Goal: Transaction & Acquisition: Complete application form

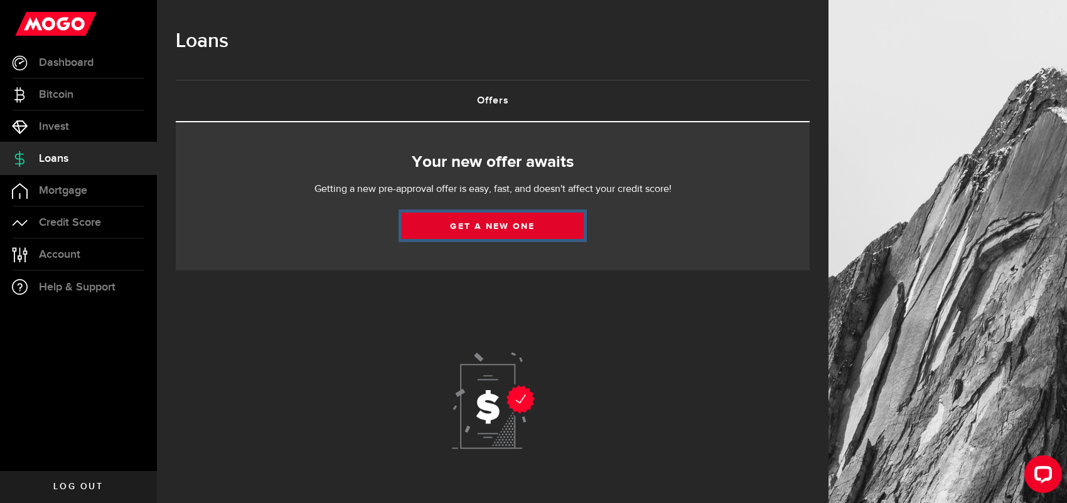
click at [489, 227] on link "Get a new one" at bounding box center [493, 226] width 182 height 26
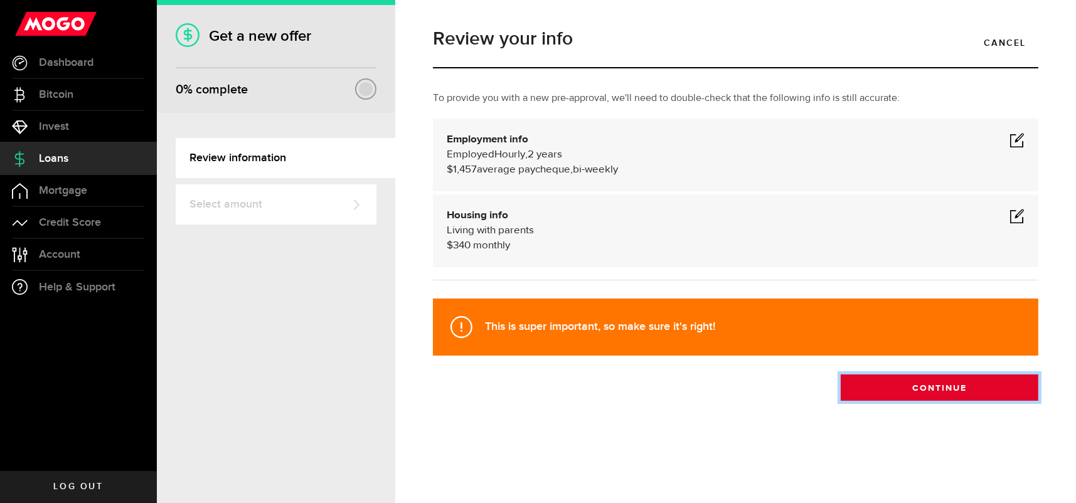
click at [910, 384] on button "Continue" at bounding box center [940, 388] width 198 height 26
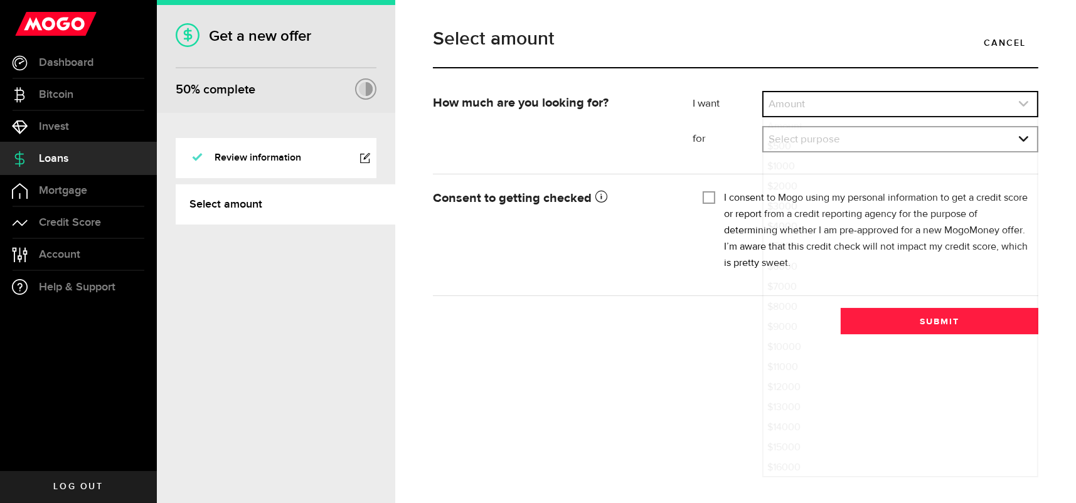
click at [831, 95] on link "expand select" at bounding box center [901, 104] width 274 height 24
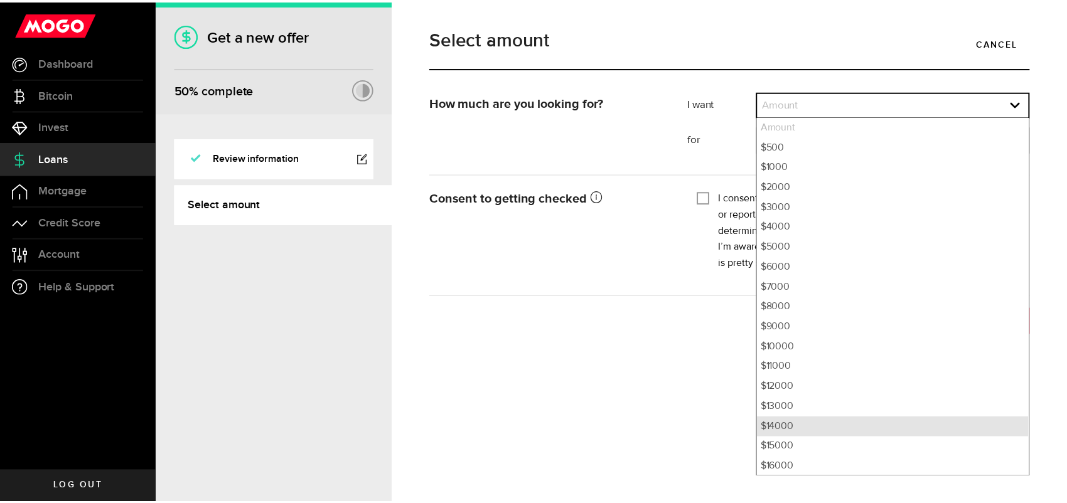
scroll to position [125, 0]
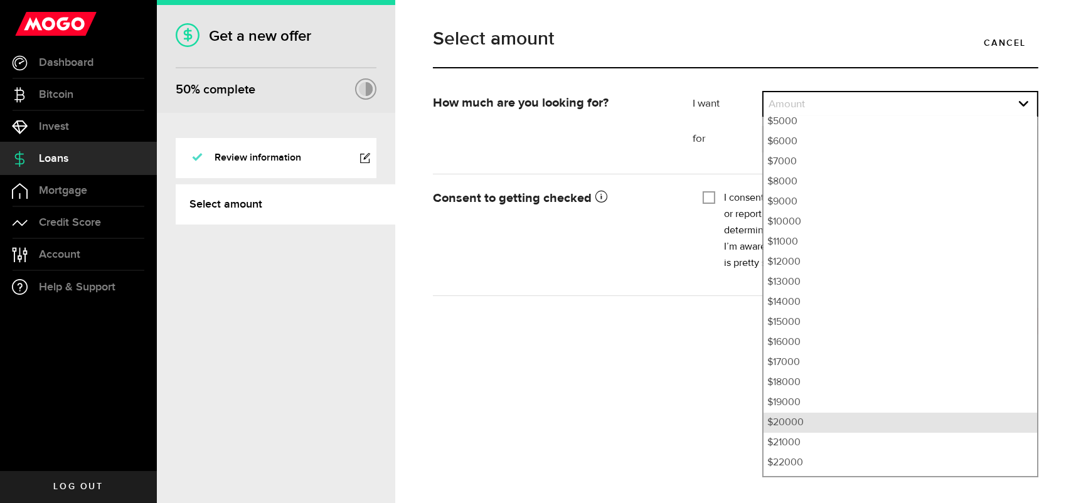
click at [805, 419] on li "$20000" at bounding box center [901, 423] width 274 height 20
select select "20000"
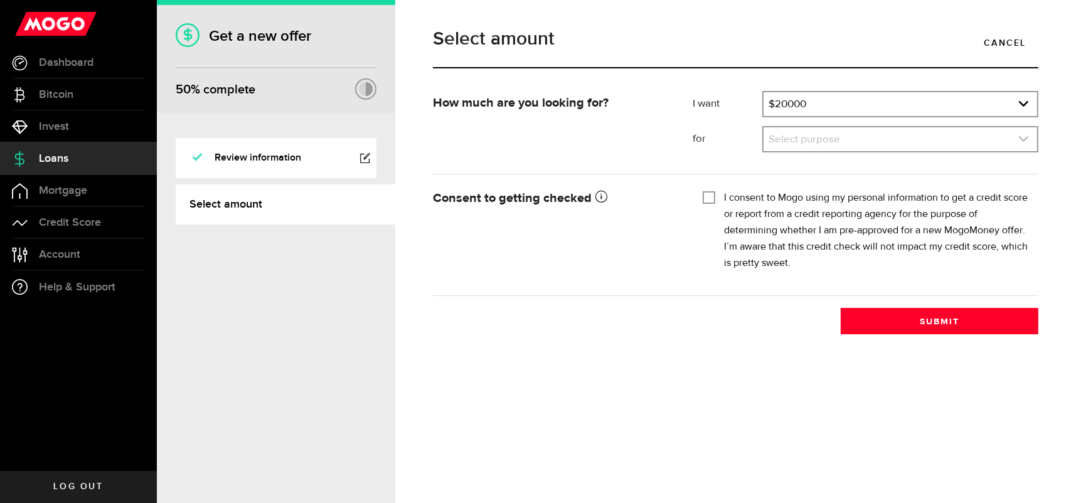
click at [824, 139] on link "expand select" at bounding box center [901, 139] width 274 height 24
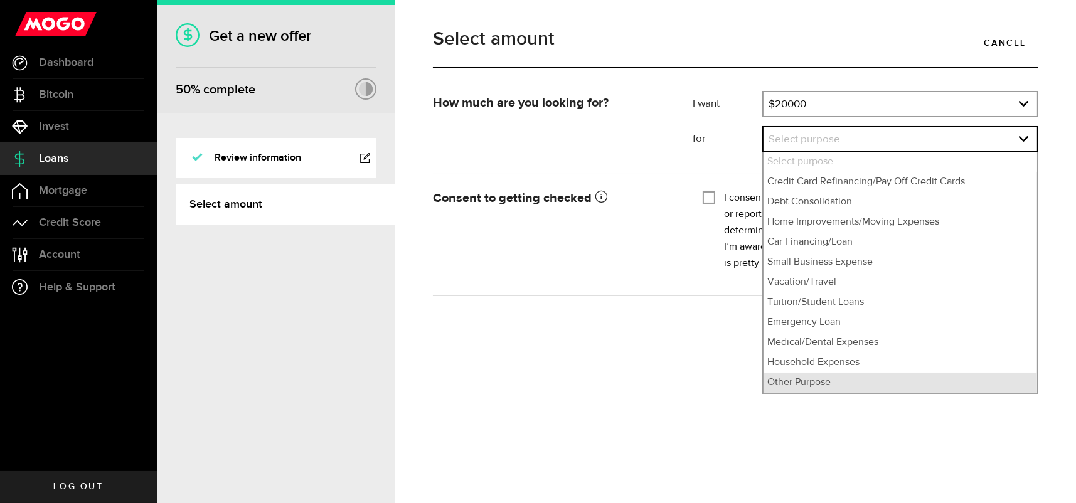
click at [841, 383] on li "Other Purpose" at bounding box center [901, 383] width 274 height 20
select select "Other Purpose"
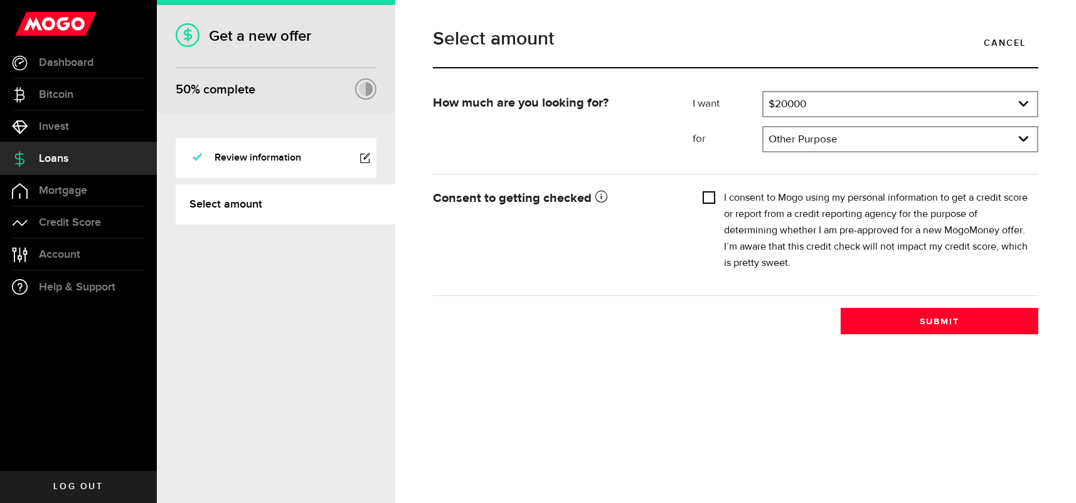
click at [704, 201] on input "I consent to Mogo using my personal information to get a credit score or report…" at bounding box center [709, 196] width 13 height 13
checkbox input "true"
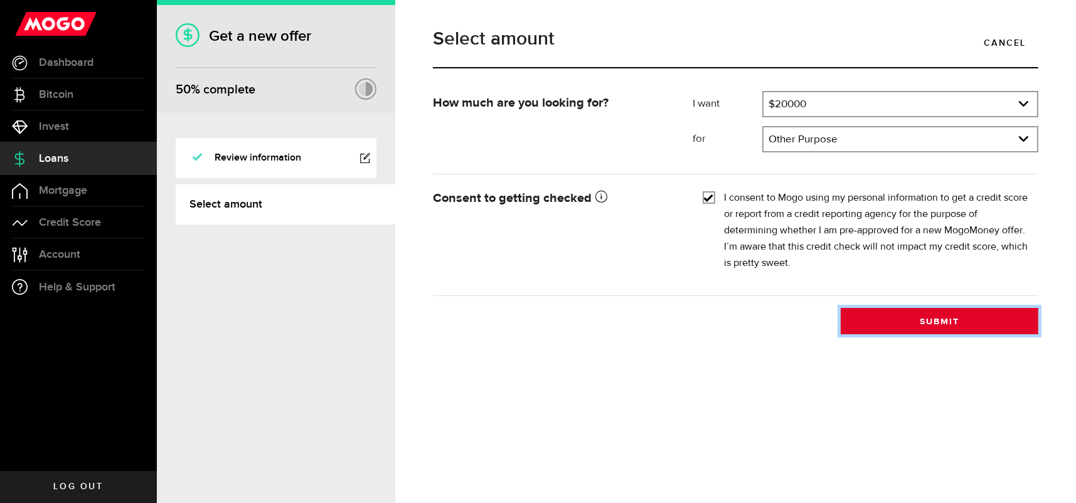
click at [882, 325] on button "Submit" at bounding box center [940, 321] width 198 height 26
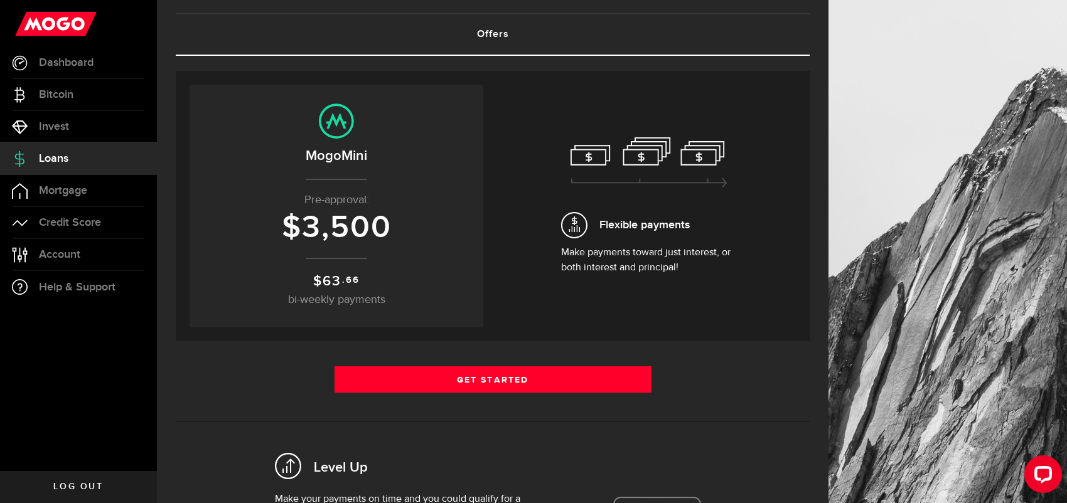
scroll to position [63, 0]
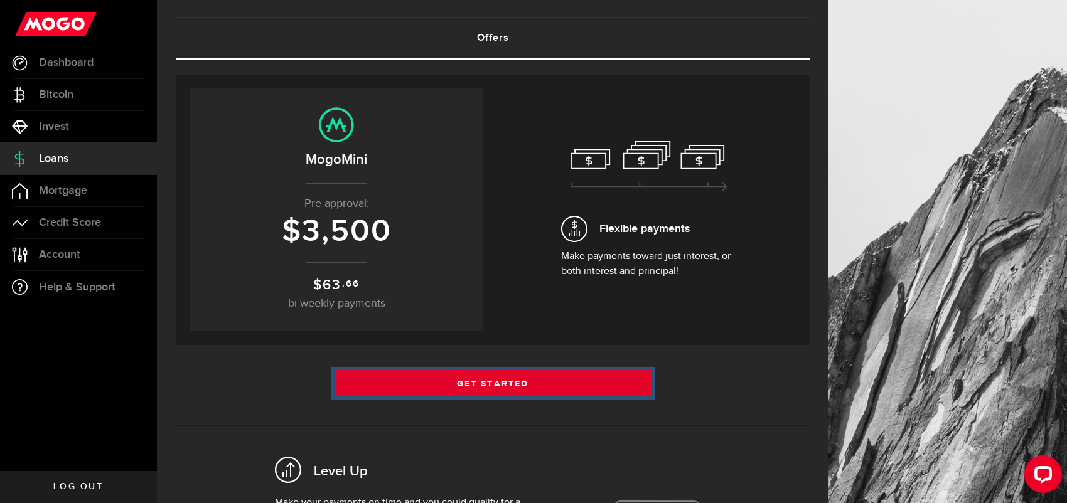
click at [515, 386] on link "Get Started" at bounding box center [492, 383] width 317 height 26
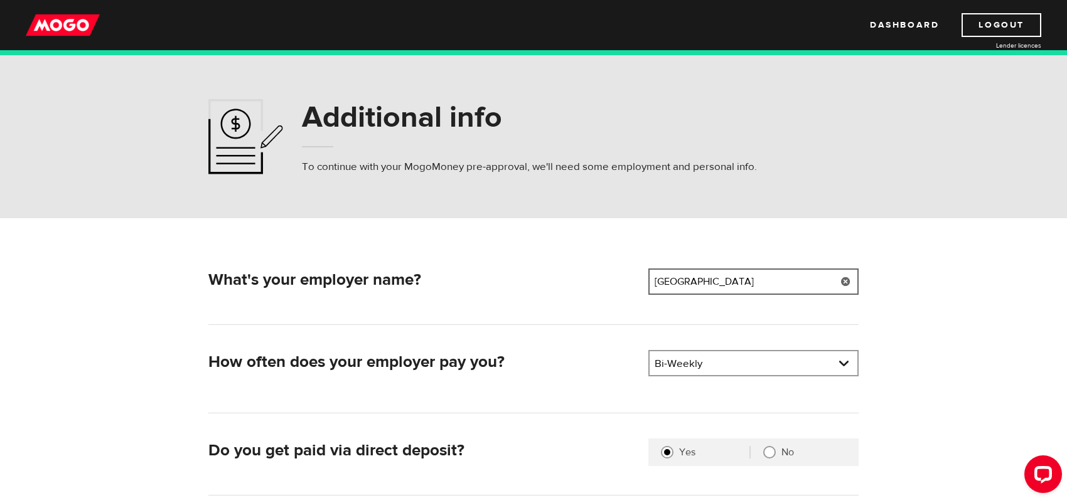
drag, startPoint x: 719, startPoint y: 280, endPoint x: 592, endPoint y: 298, distance: 128.7
click at [592, 298] on div "What's your employer name? Employer name Please enter your employer's name Cast…" at bounding box center [533, 284] width 661 height 31
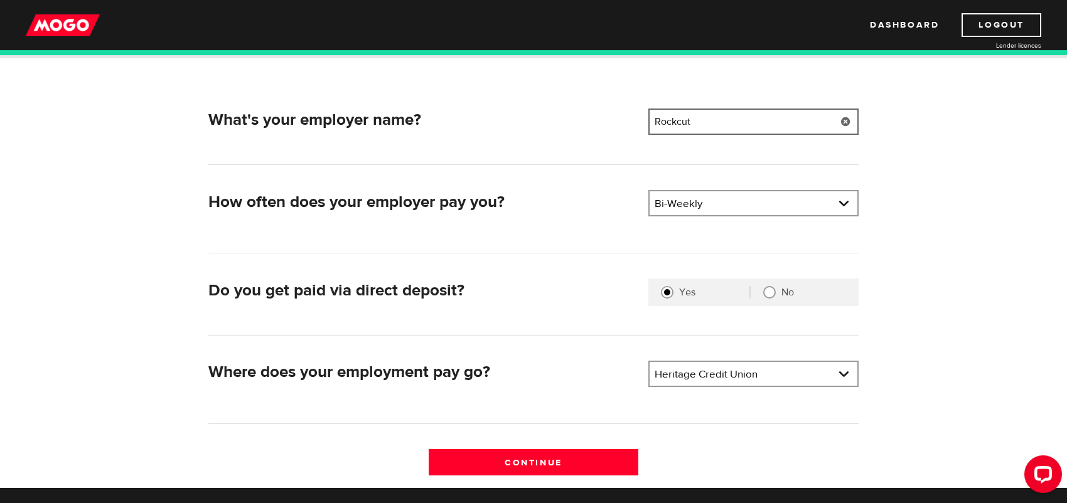
scroll to position [251, 0]
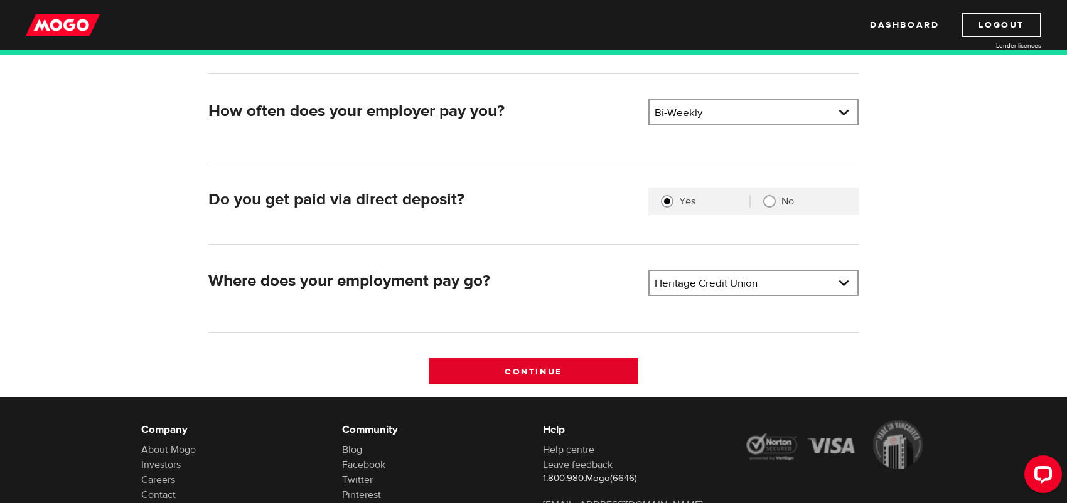
type input "Rockcut"
click at [572, 369] on input "Continue" at bounding box center [534, 371] width 210 height 26
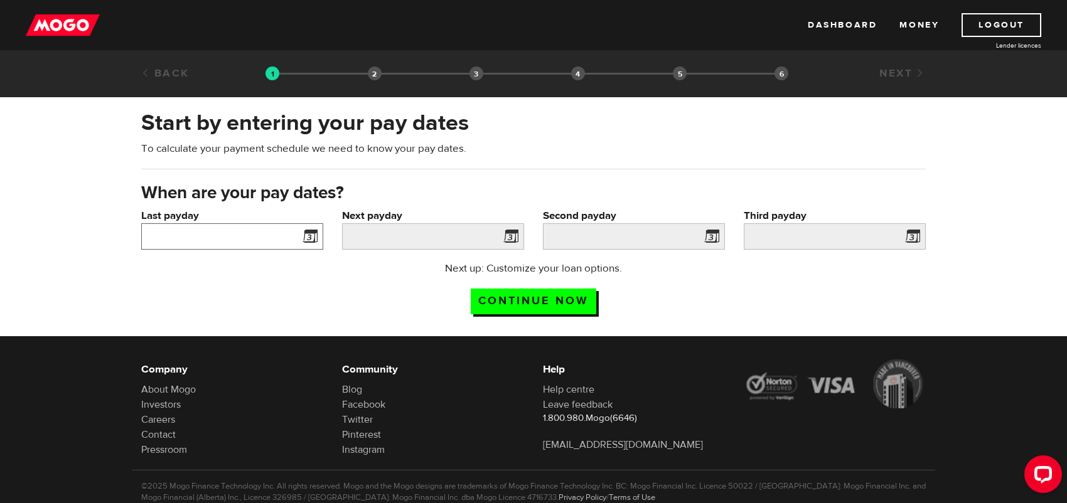
click at [262, 237] on input "Last payday" at bounding box center [232, 236] width 182 height 26
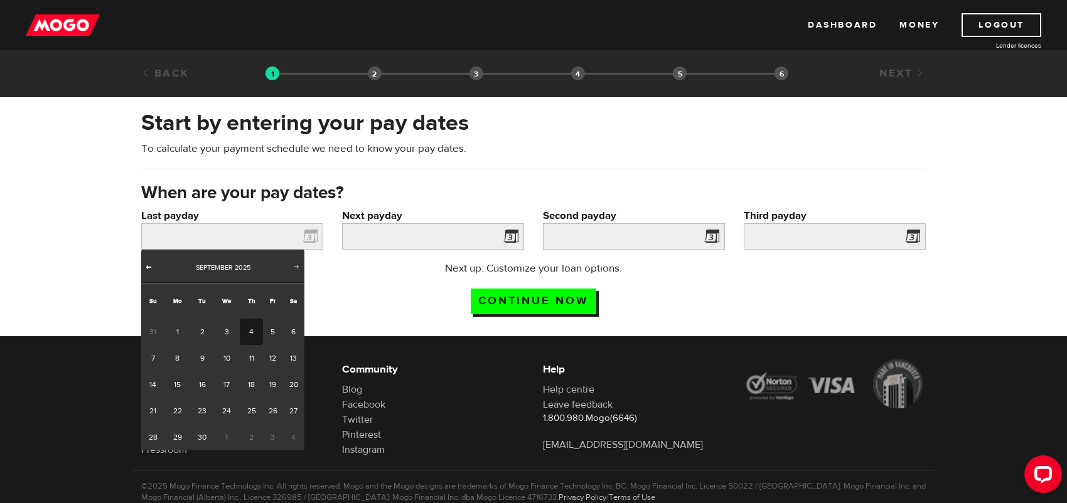
click at [149, 269] on span "Prev" at bounding box center [149, 267] width 10 height 10
click at [270, 334] on link "1" at bounding box center [272, 332] width 19 height 26
type input "2025/08/01"
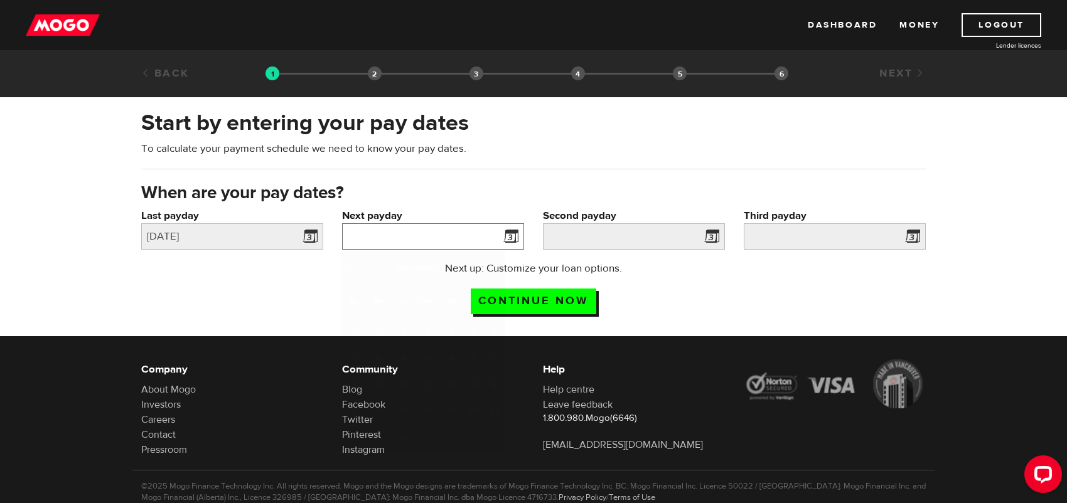
click at [407, 236] on input "Next payday" at bounding box center [433, 236] width 182 height 26
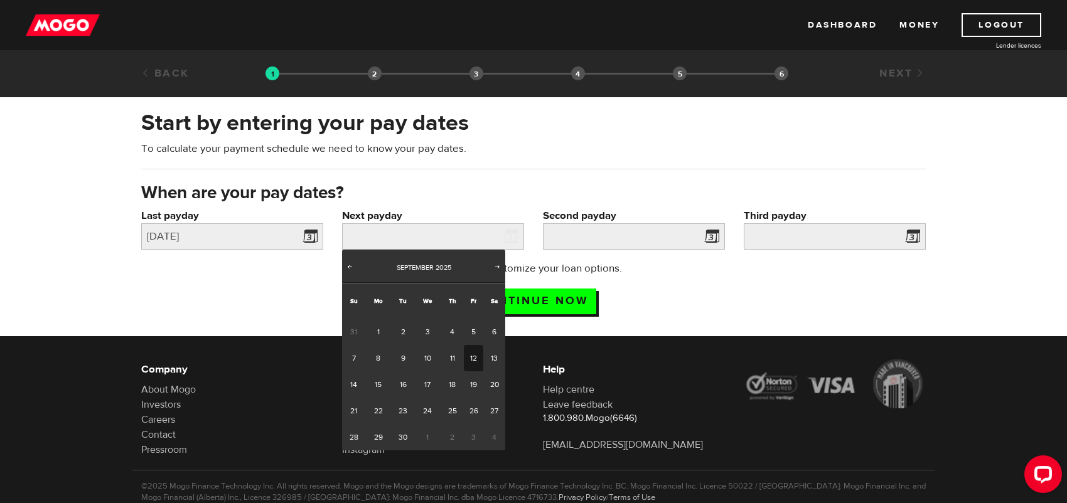
click at [471, 360] on link "12" at bounding box center [473, 358] width 19 height 26
type input "2025/09/12"
type input "2025/9/26"
type input "2025/10/10"
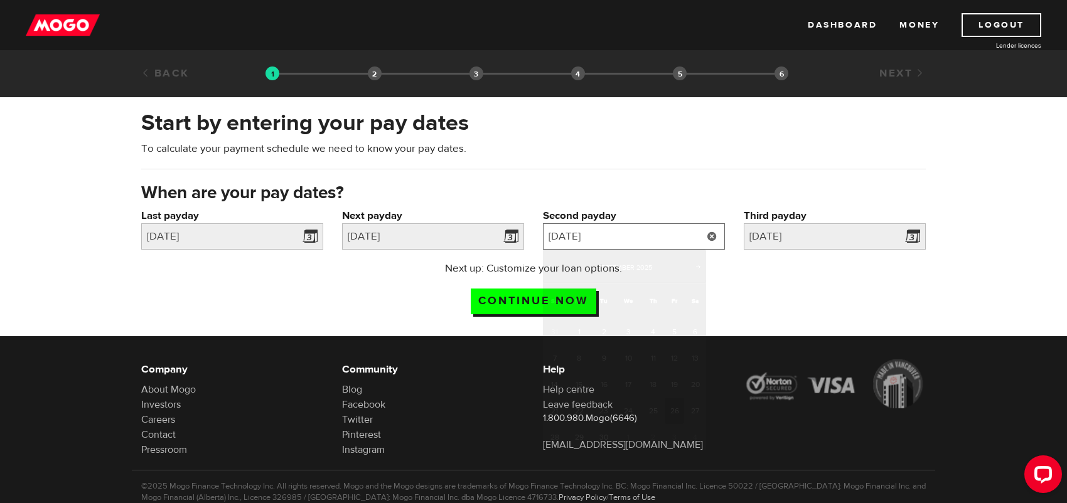
click at [614, 238] on input "2025/9/26" at bounding box center [634, 236] width 182 height 26
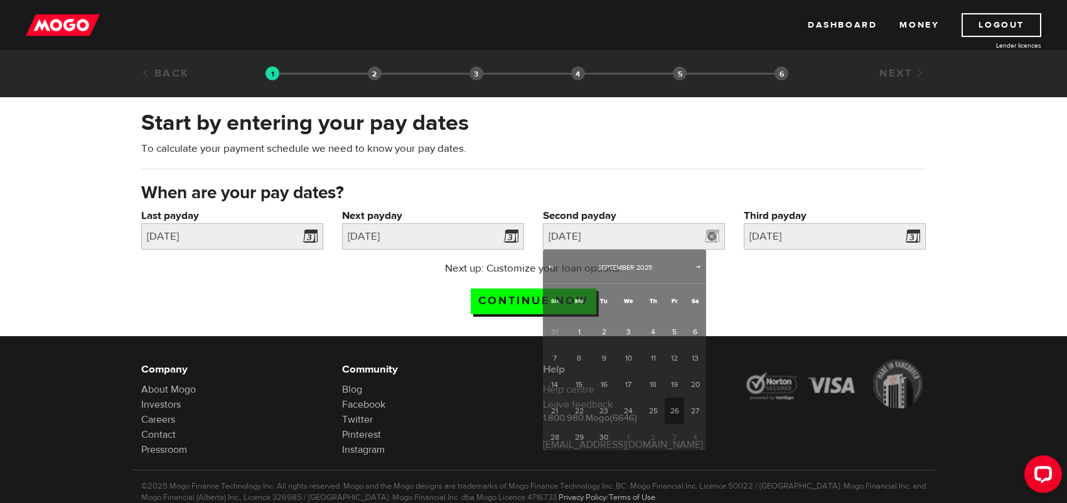
click at [745, 306] on div "Next up: Customize your loan options. Continue now" at bounding box center [533, 292] width 803 height 63
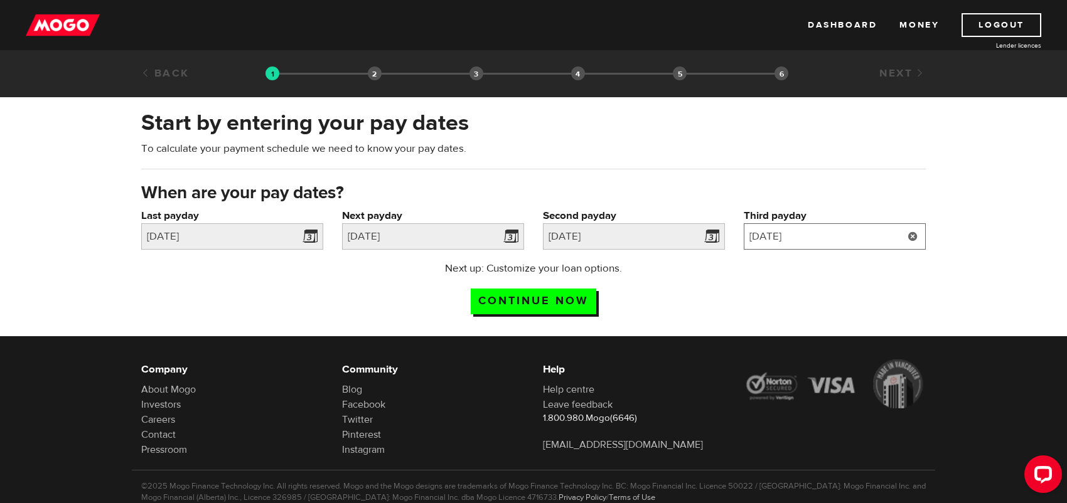
click at [812, 235] on input "2025/10/10" at bounding box center [835, 236] width 182 height 26
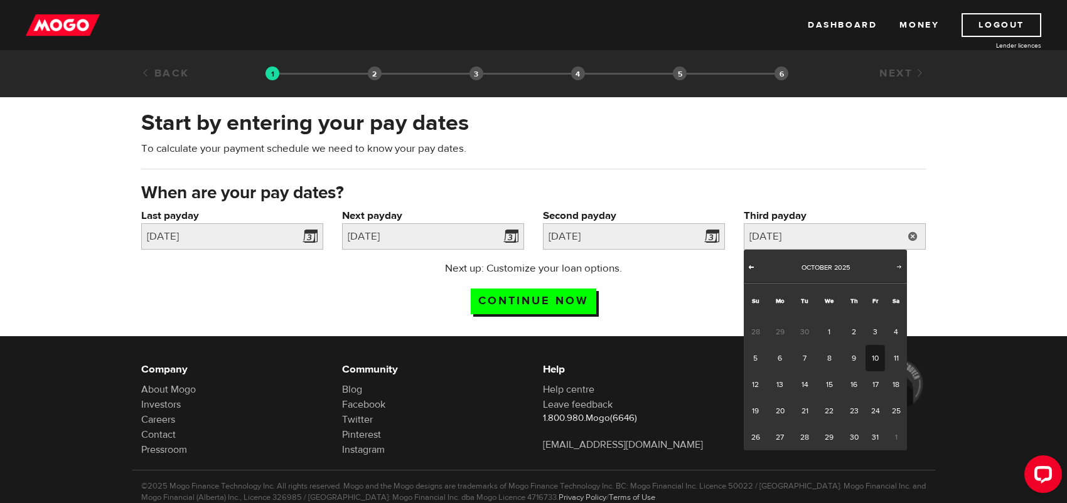
click at [752, 269] on span "Prev" at bounding box center [751, 267] width 10 height 10
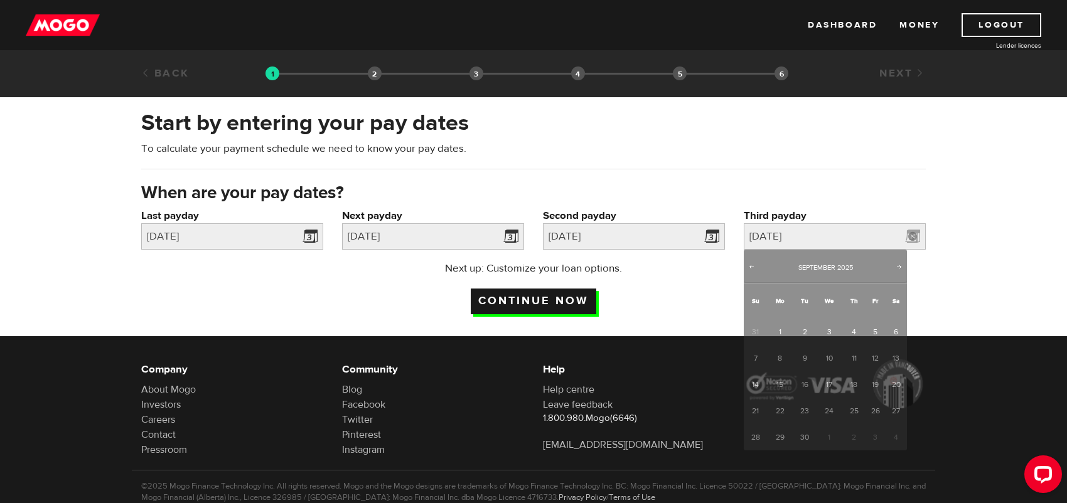
click at [512, 303] on input "Continue now" at bounding box center [533, 302] width 125 height 26
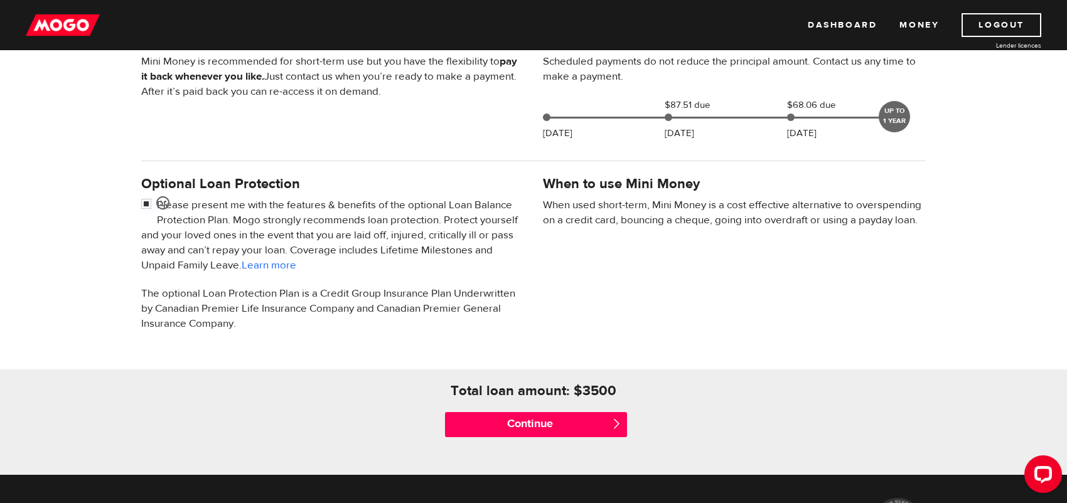
scroll to position [376, 0]
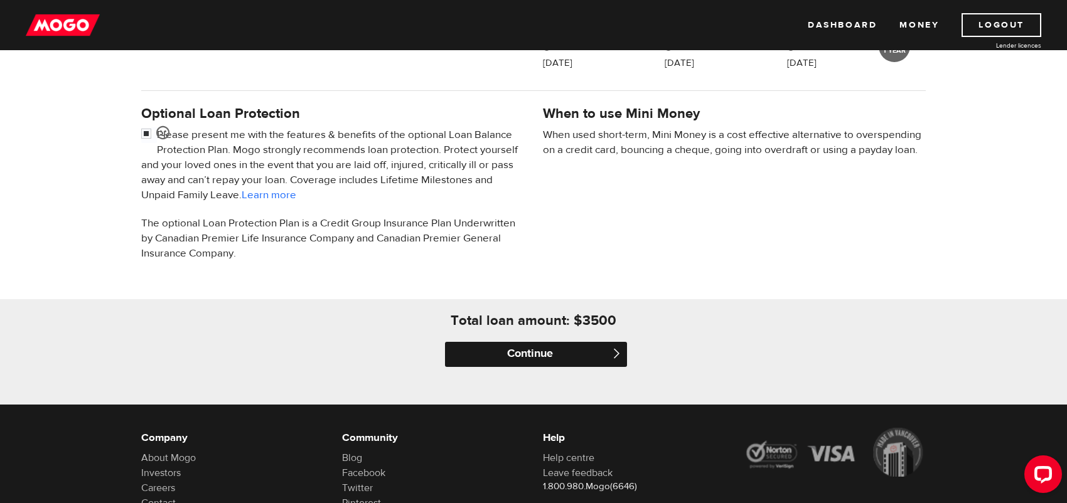
click at [555, 353] on input "Continue" at bounding box center [536, 354] width 182 height 25
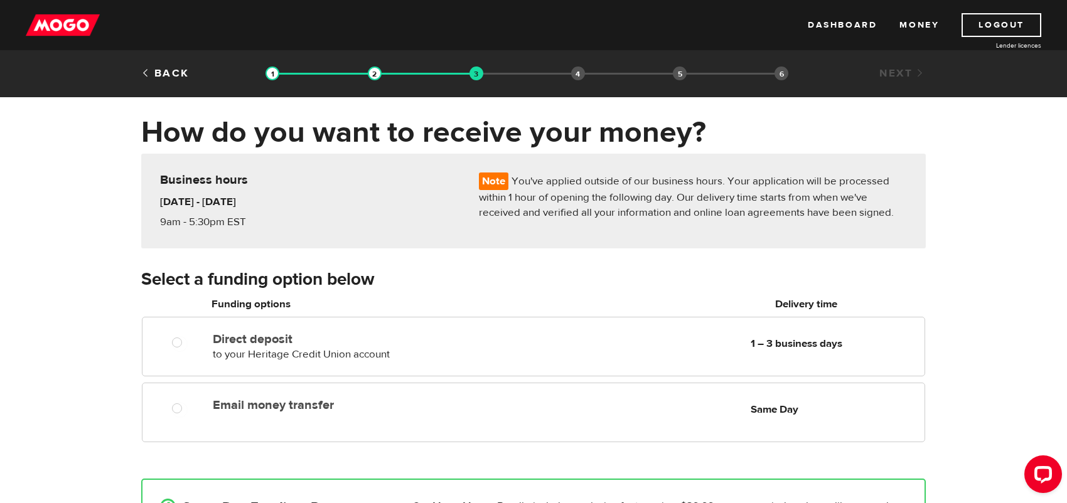
scroll to position [125, 0]
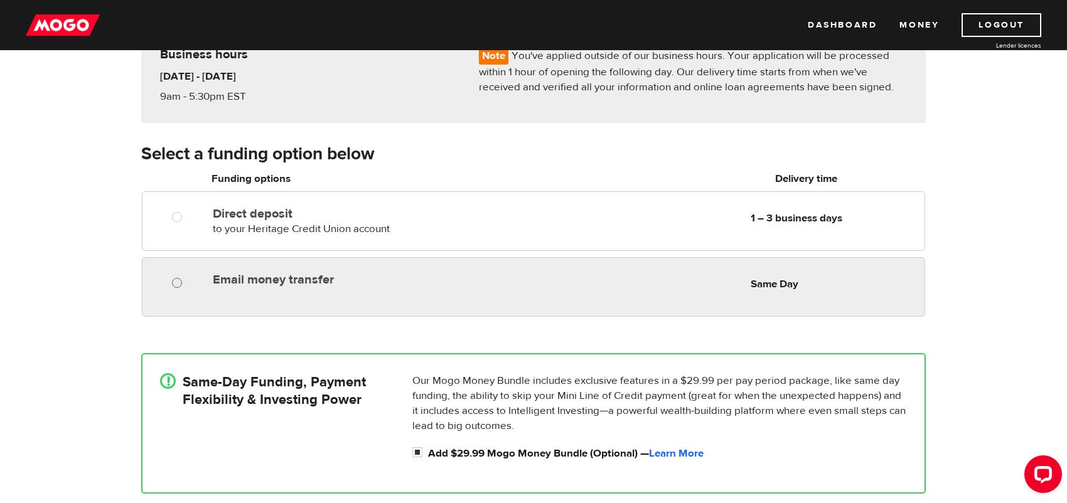
radio input "true"
click at [176, 285] on input "Email money transfer" at bounding box center [180, 285] width 16 height 16
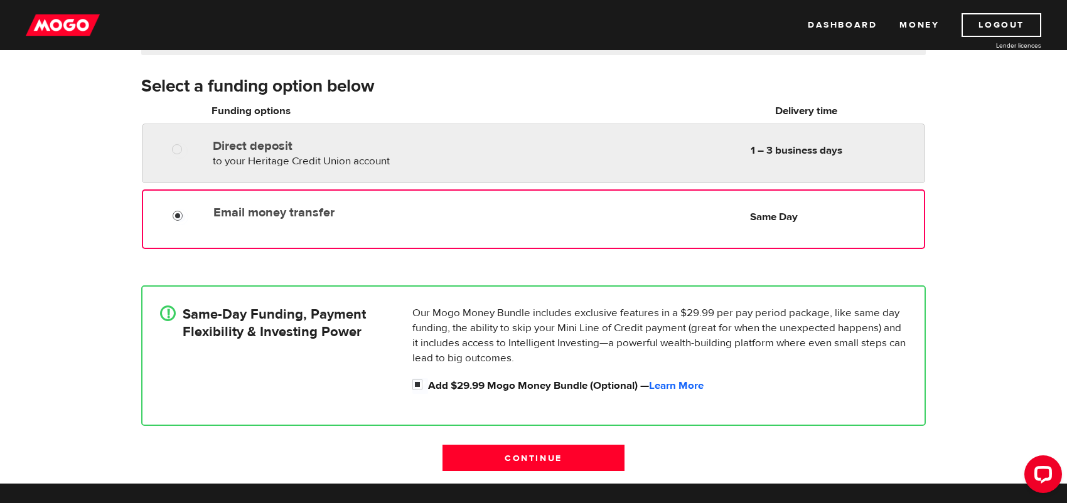
scroll to position [251, 0]
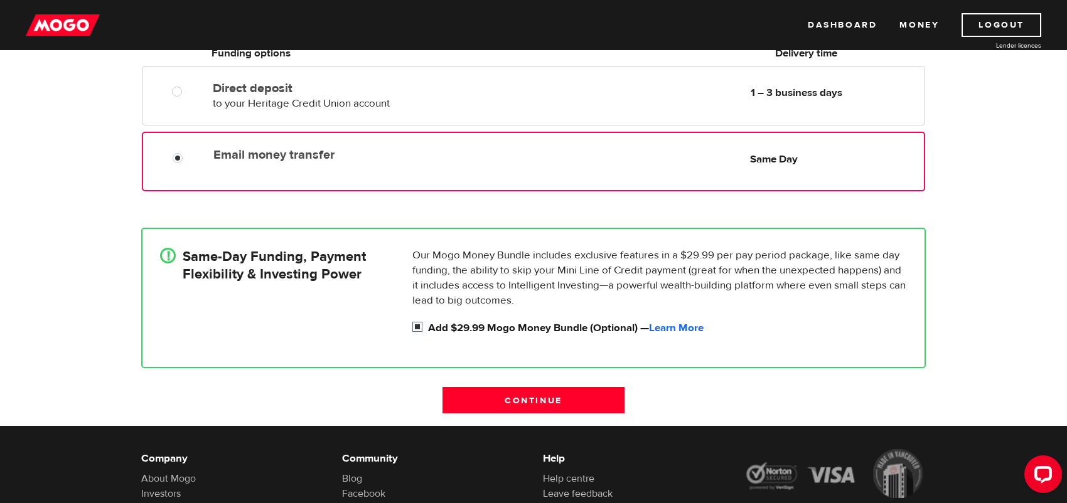
click at [414, 328] on input "Add $29.99 Mogo Money Bundle (Optional) — Learn More" at bounding box center [420, 329] width 16 height 16
checkbox input "false"
radio input "false"
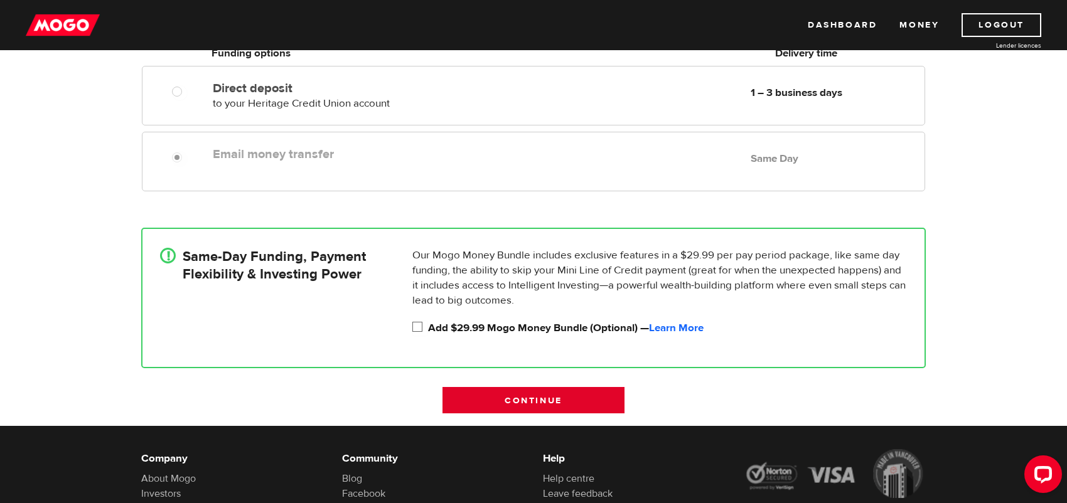
click at [536, 410] on input "Continue" at bounding box center [533, 400] width 182 height 26
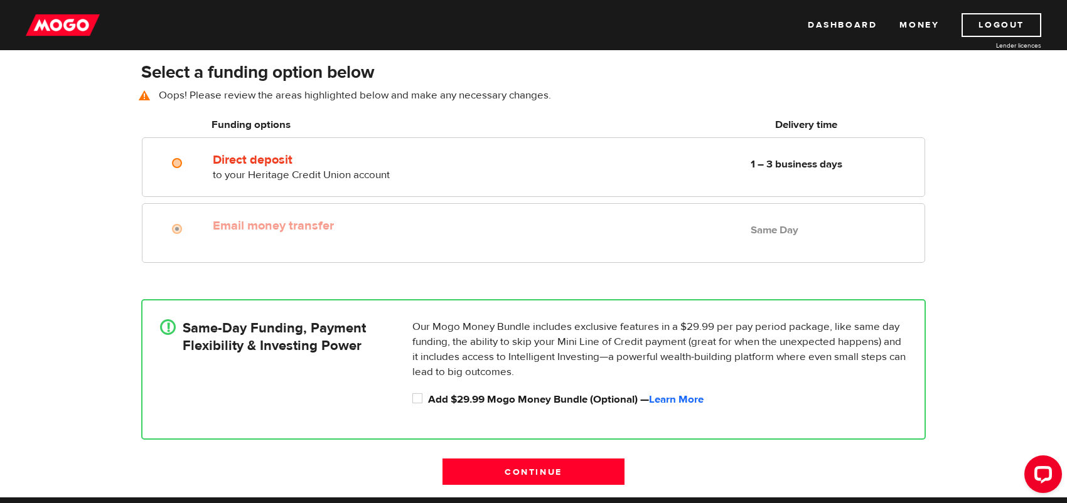
scroll to position [174, 0]
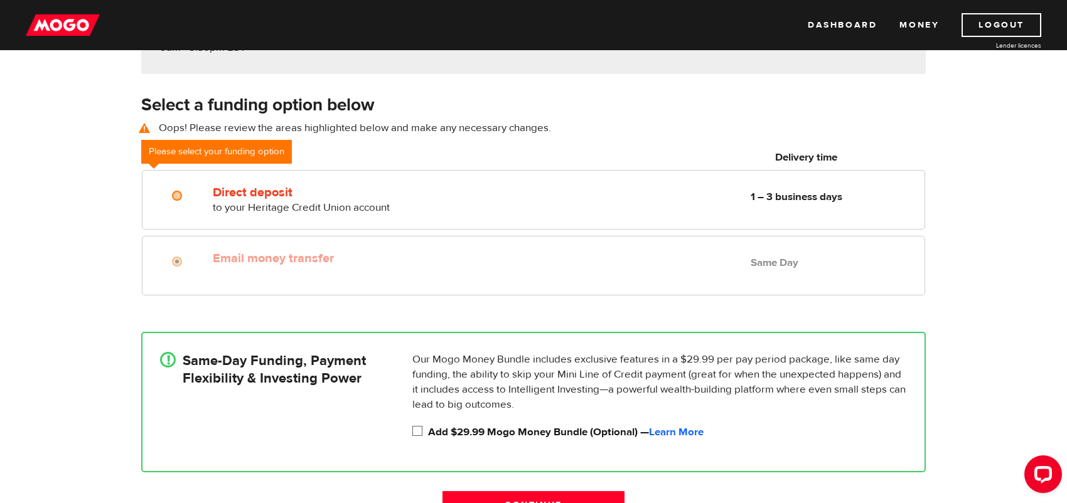
click at [418, 429] on input "Add $29.99 Mogo Money Bundle (Optional) — Learn More" at bounding box center [420, 433] width 16 height 16
checkbox input "true"
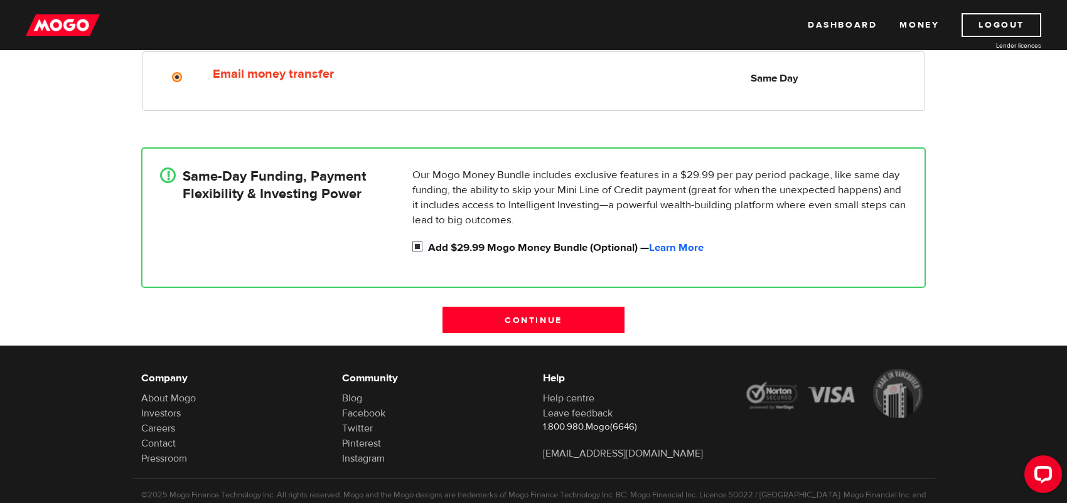
scroll to position [363, 0]
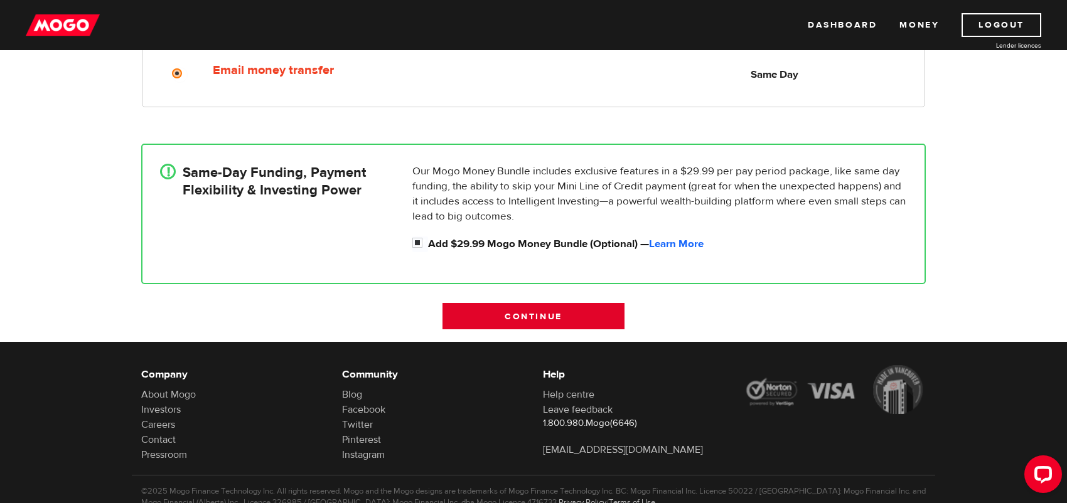
drag, startPoint x: 536, startPoint y: 317, endPoint x: 562, endPoint y: 321, distance: 25.5
click at [536, 316] on input "Continue" at bounding box center [533, 316] width 182 height 26
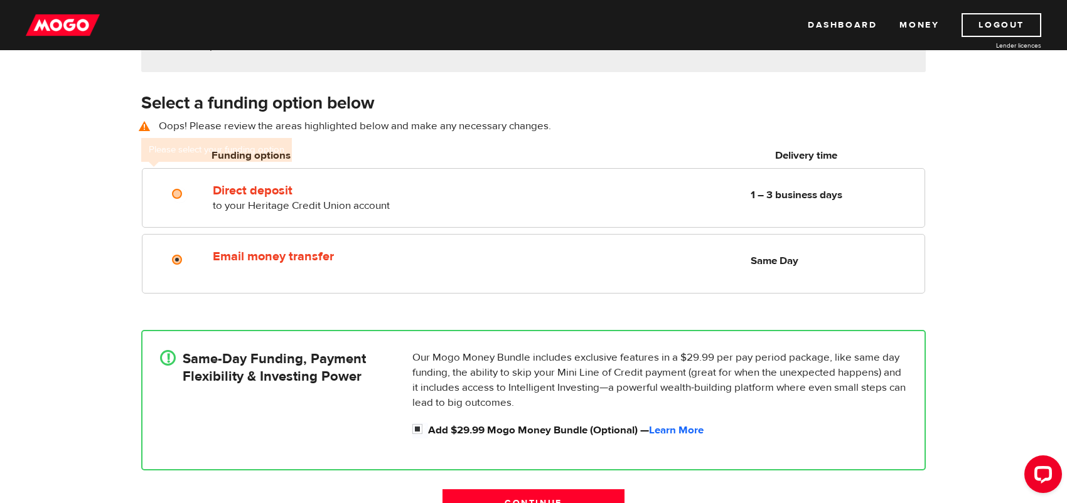
scroll to position [174, 0]
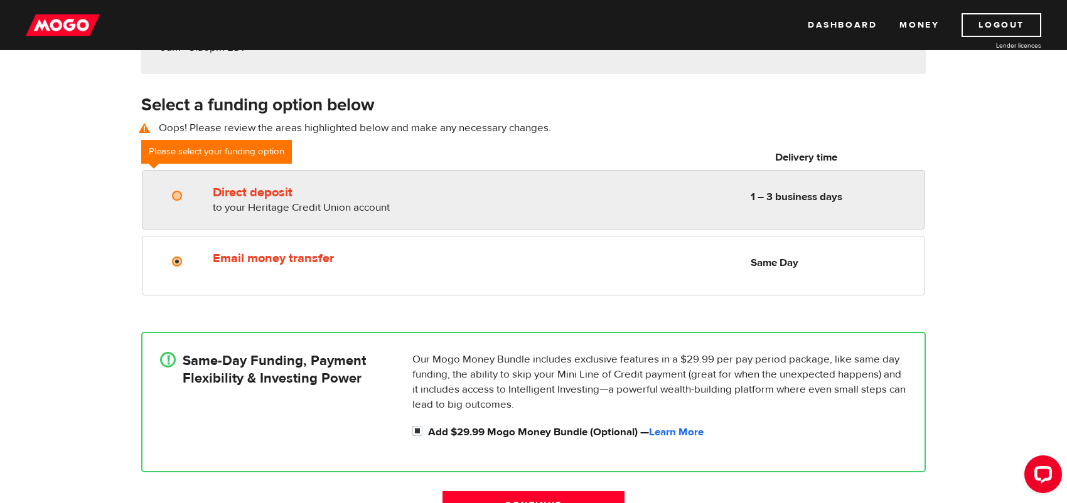
radio input "true"
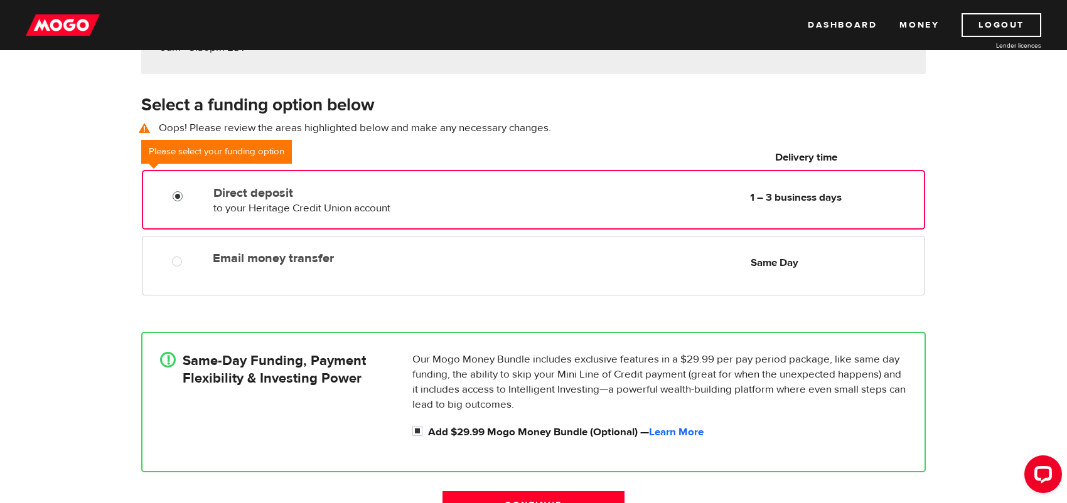
click at [173, 198] on input "Direct deposit" at bounding box center [181, 198] width 16 height 16
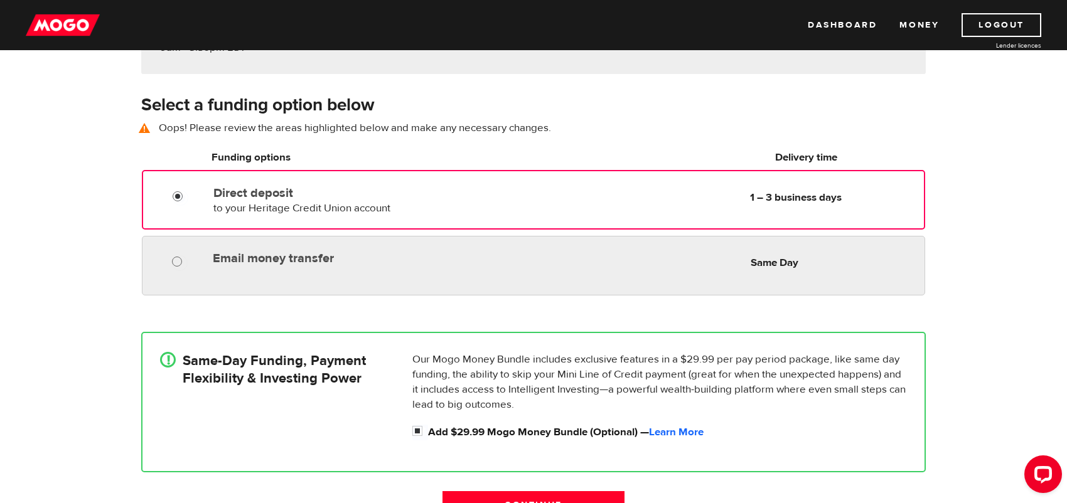
radio input "true"
click at [179, 262] on input "Email money transfer" at bounding box center [180, 263] width 16 height 16
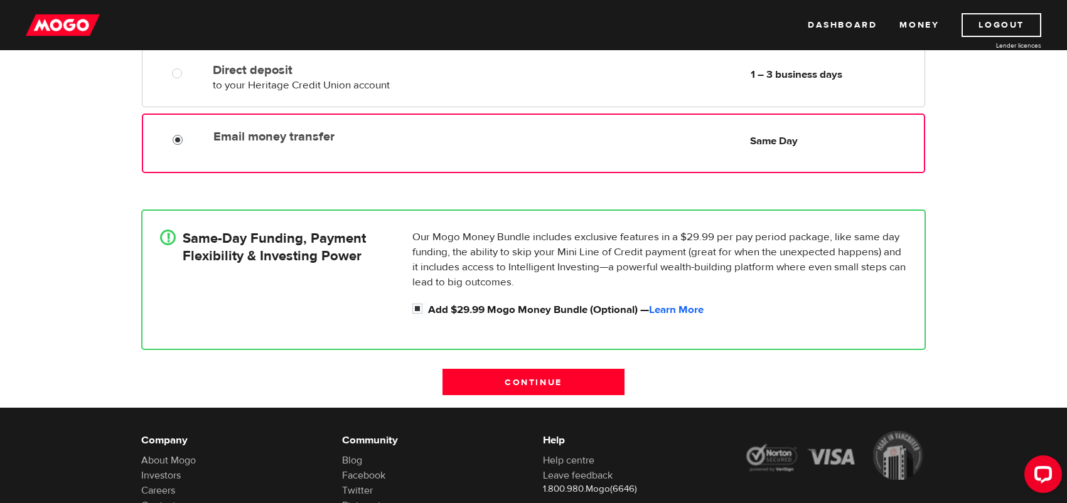
scroll to position [300, 0]
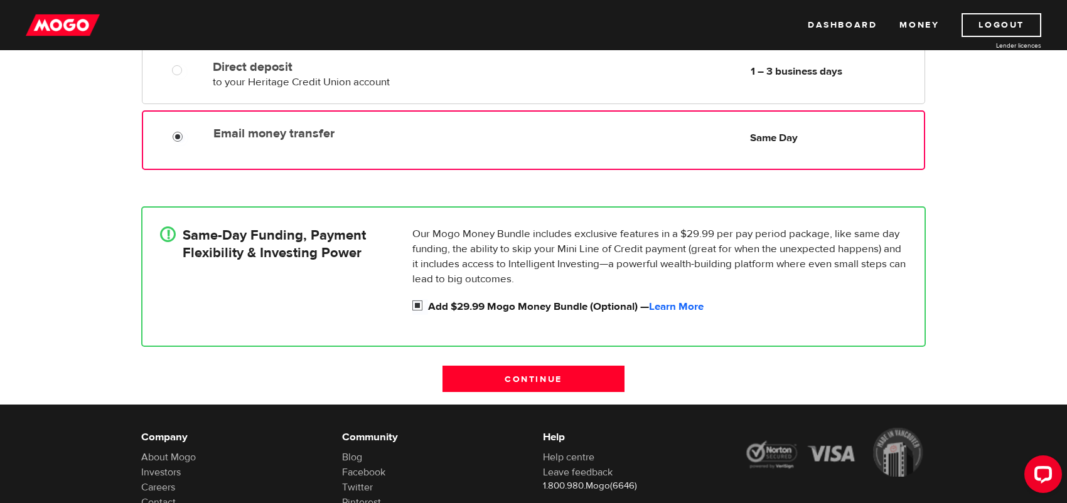
click at [417, 305] on input "Add $29.99 Mogo Money Bundle (Optional) — Learn More" at bounding box center [420, 307] width 16 height 16
checkbox input "false"
radio input "false"
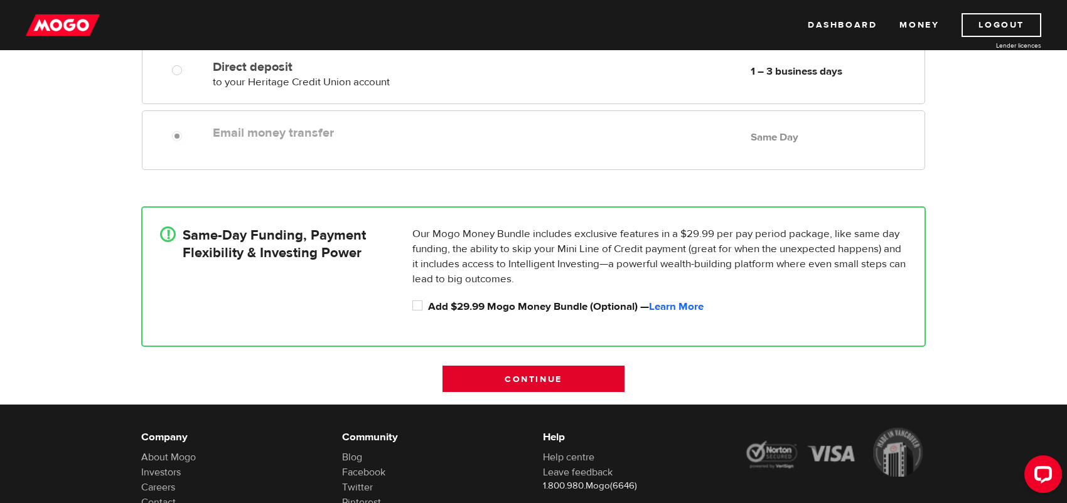
drag, startPoint x: 539, startPoint y: 385, endPoint x: 580, endPoint y: 330, distance: 69.0
click at [538, 385] on input "Continue" at bounding box center [533, 379] width 182 height 26
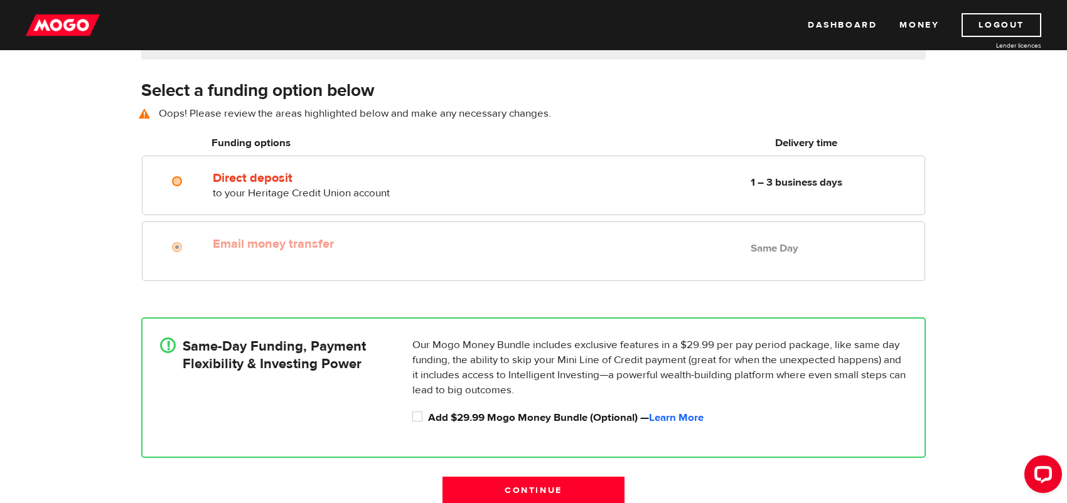
scroll to position [174, 0]
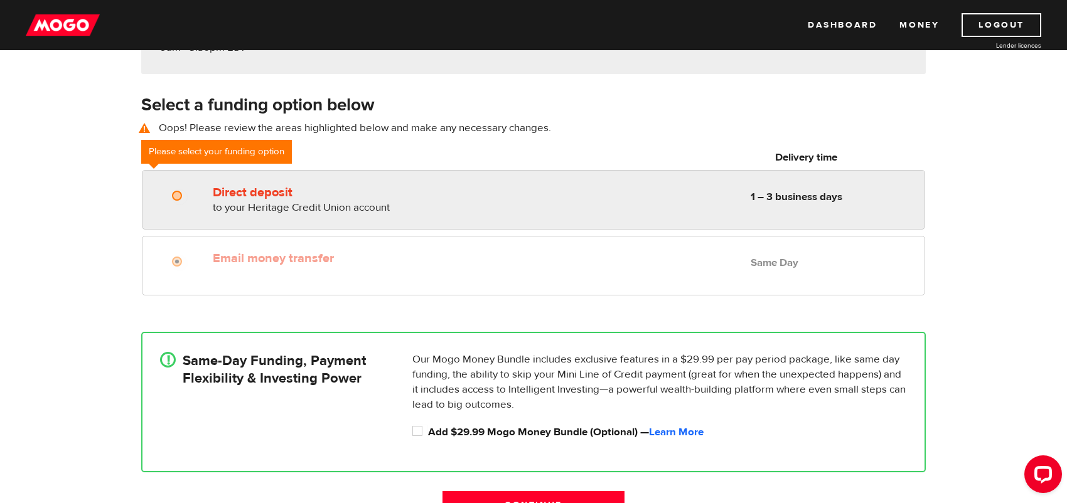
radio input "true"
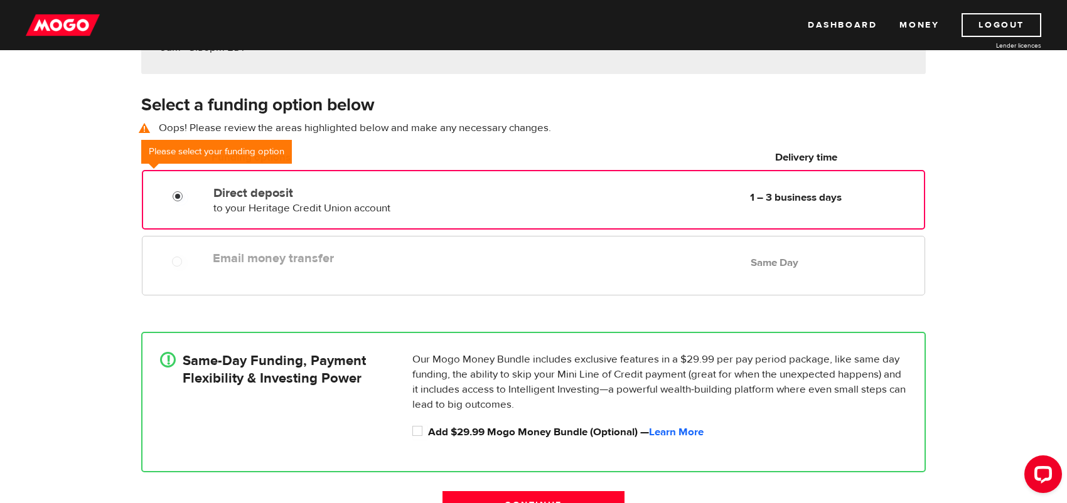
click at [176, 191] on input "Direct deposit" at bounding box center [181, 198] width 16 height 16
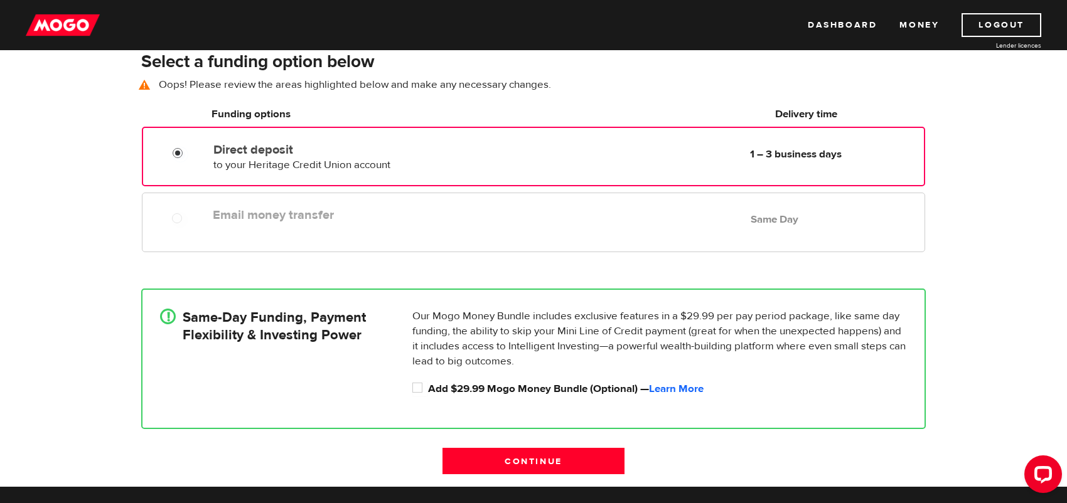
scroll to position [300, 0]
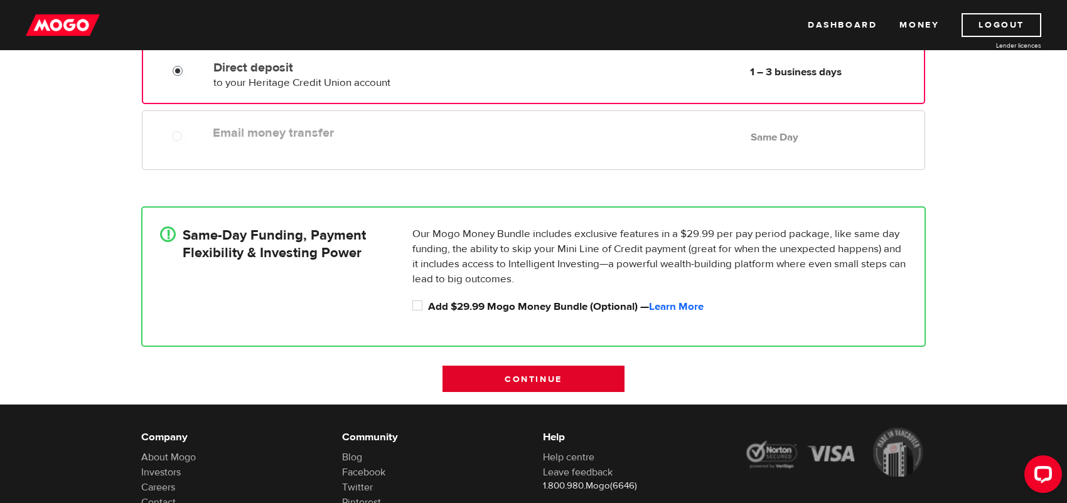
click at [553, 377] on input "Continue" at bounding box center [533, 379] width 182 height 26
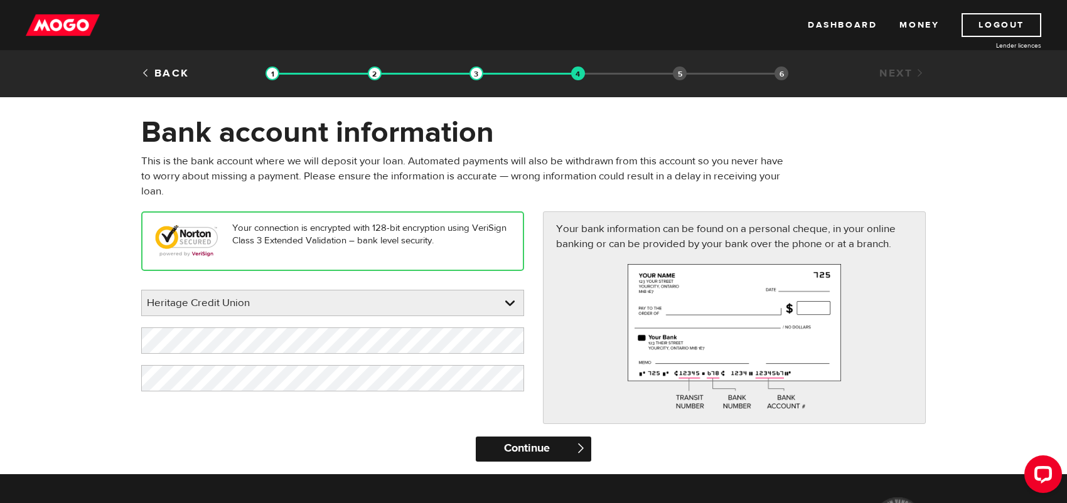
click at [543, 456] on input "Continue" at bounding box center [533, 449] width 115 height 25
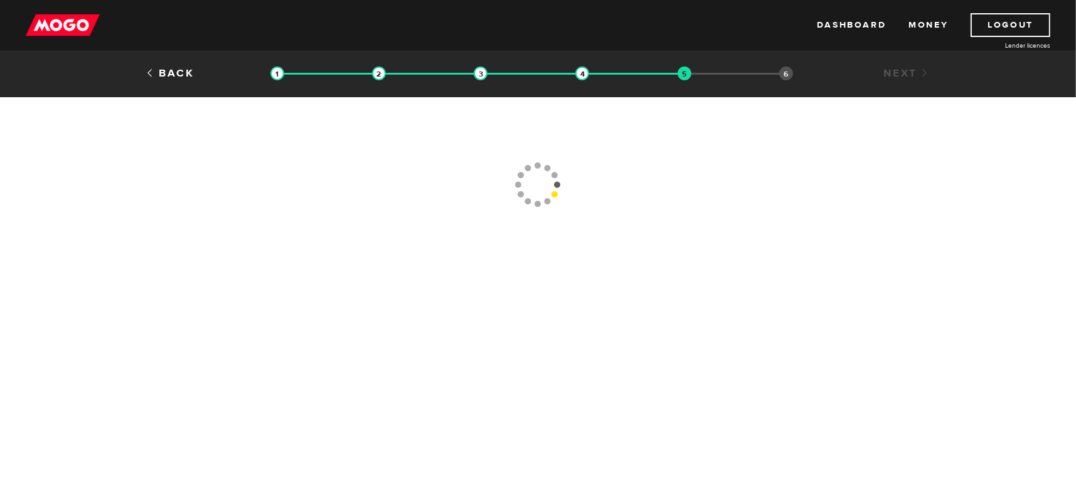
type input "[PHONE_NUMBER]"
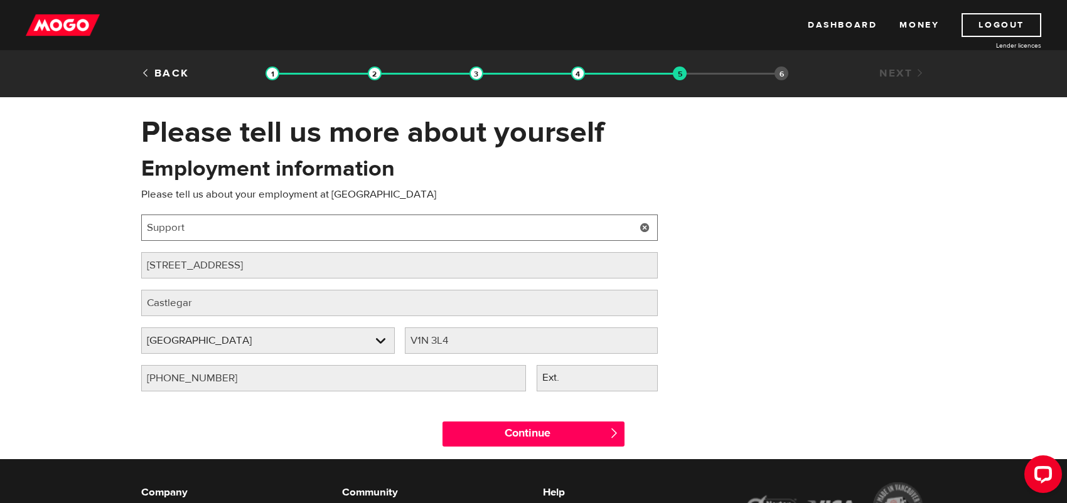
click at [360, 229] on input "Support" at bounding box center [399, 228] width 516 height 26
drag, startPoint x: 238, startPoint y: 228, endPoint x: 85, endPoint y: 241, distance: 154.3
click at [85, 241] on div "Please tell us more about yourself Oops! Please review the areas highlighted be…" at bounding box center [533, 286] width 1067 height 345
type input "Host"
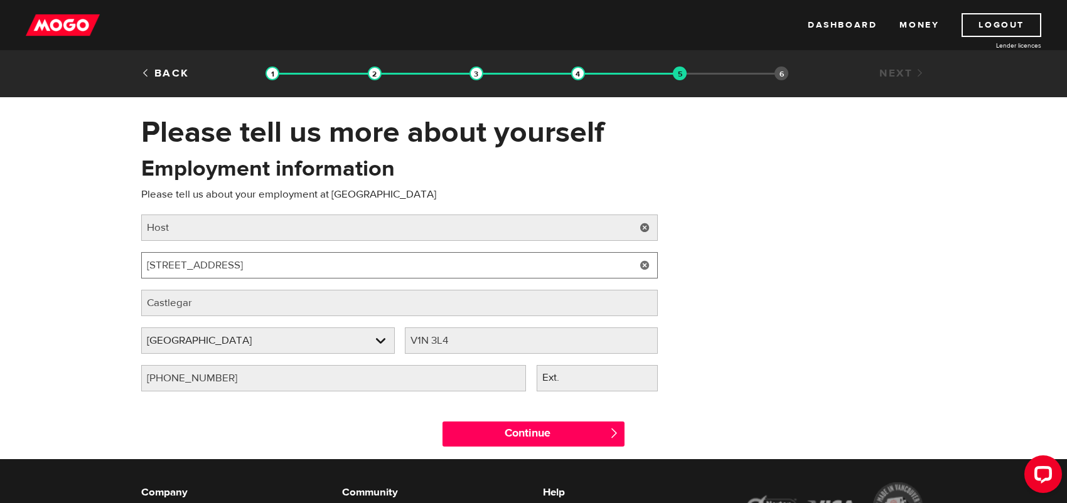
click at [235, 264] on input "[STREET_ADDRESS]" at bounding box center [399, 265] width 516 height 26
type input "2"
paste input "[STREET_ADDRESS]"
type input "[STREET_ADDRESS]"
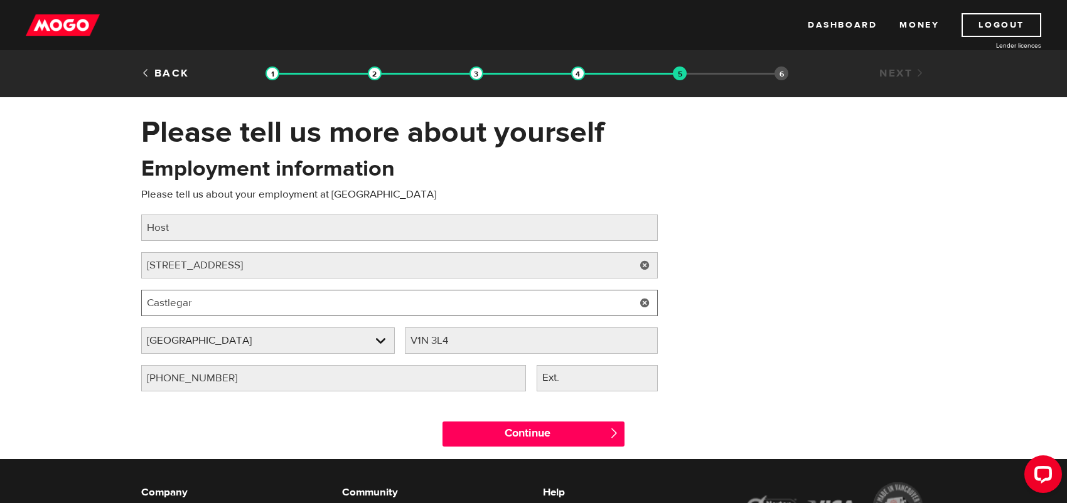
click at [236, 306] on input "Castlegar" at bounding box center [399, 303] width 516 height 26
type input "C"
type input "Rossland"
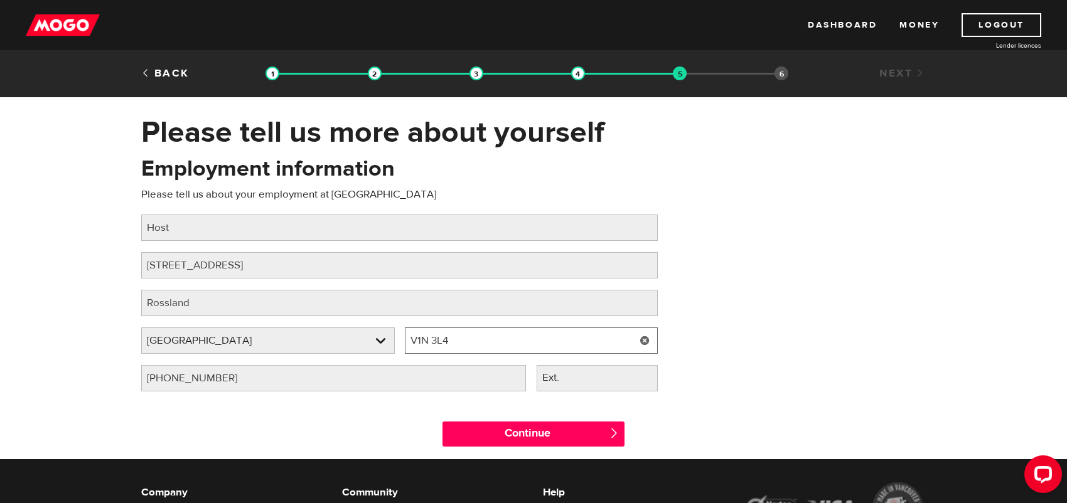
drag, startPoint x: 465, startPoint y: 342, endPoint x: 348, endPoint y: 365, distance: 119.5
click at [341, 363] on div "Employer province Please select your employer's province [GEOGRAPHIC_DATA] Empl…" at bounding box center [399, 347] width 526 height 38
type input "V0G 1Y0"
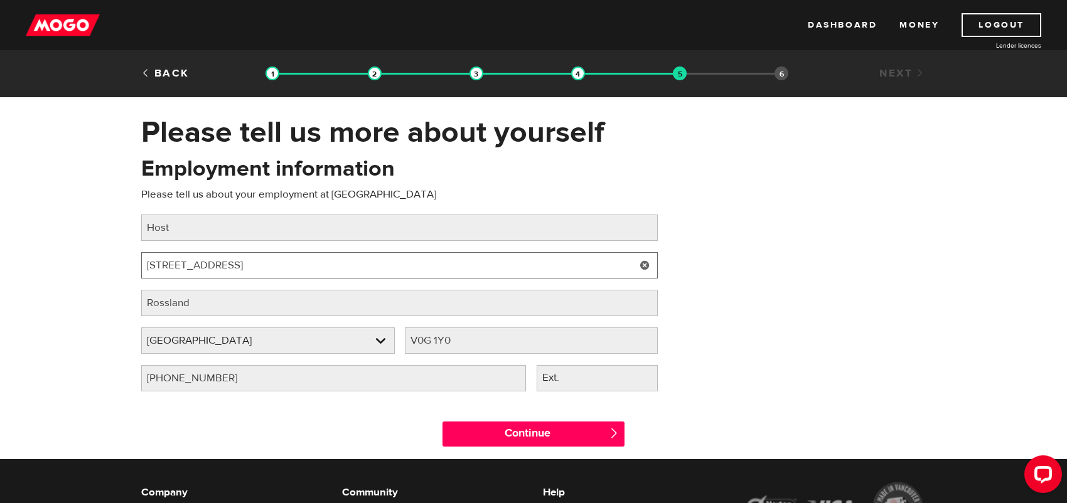
drag, startPoint x: 319, startPoint y: 266, endPoint x: 202, endPoint y: 264, distance: 116.7
click at [202, 264] on input "[STREET_ADDRESS]" at bounding box center [399, 265] width 516 height 26
type input "3052 BC-3B"
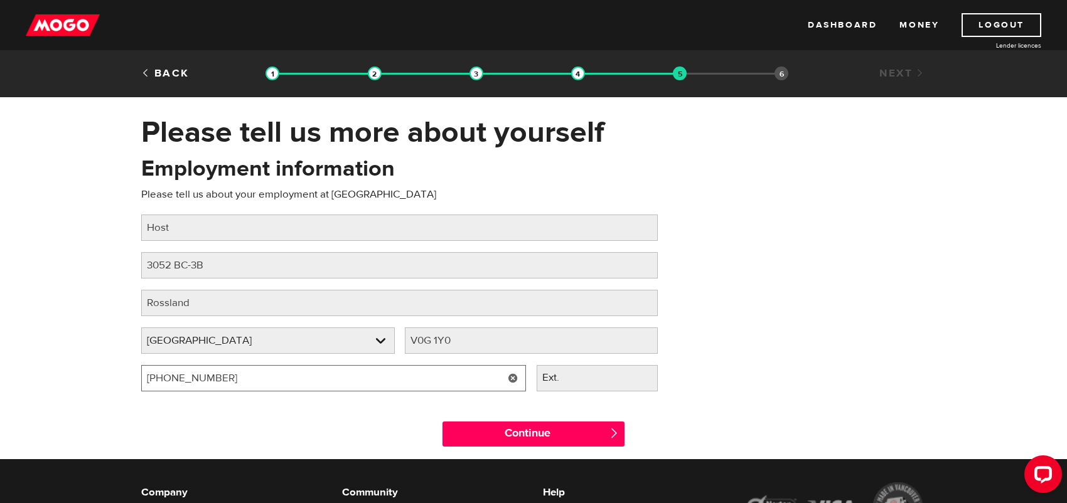
drag, startPoint x: 243, startPoint y: 375, endPoint x: 93, endPoint y: 396, distance: 151.4
click at [93, 396] on div "Please tell us more about yourself Oops! Please review the areas highlighted be…" at bounding box center [533, 286] width 1067 height 345
type input "(250) 362-5814"
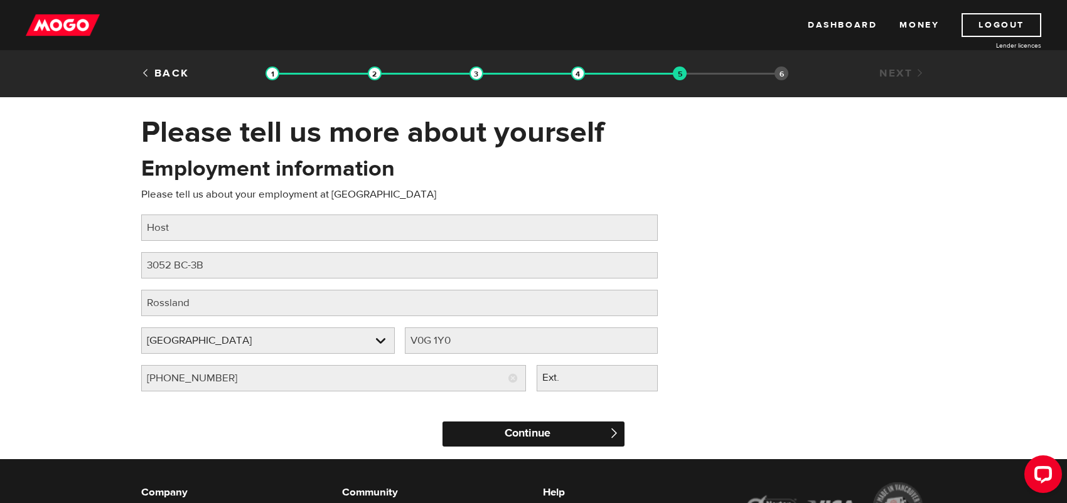
click at [523, 432] on input "Continue" at bounding box center [533, 434] width 182 height 25
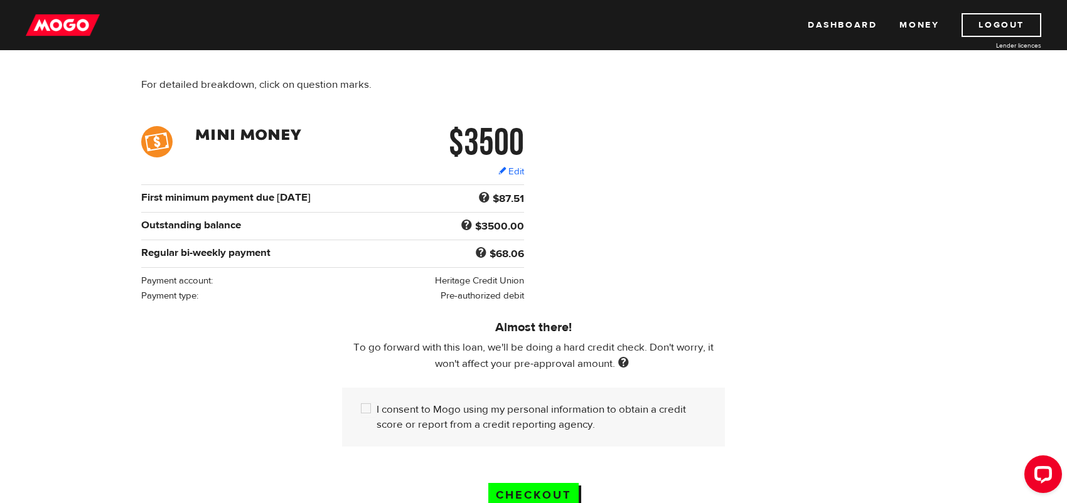
scroll to position [251, 0]
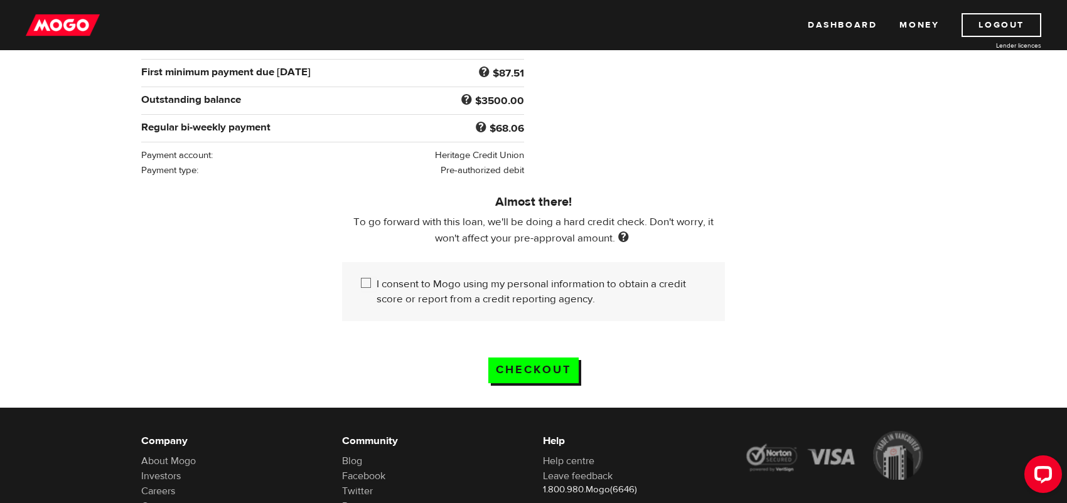
click at [363, 282] on input "I consent to Mogo using my personal information to obtain a credit score or rep…" at bounding box center [369, 285] width 16 height 16
checkbox input "true"
click at [553, 369] on input "Checkout" at bounding box center [533, 371] width 90 height 26
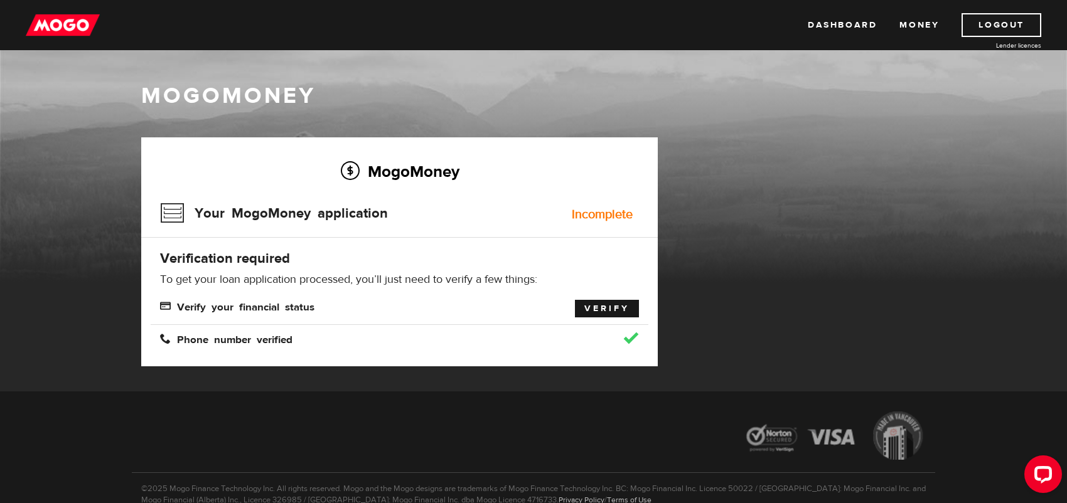
click at [602, 308] on link "Verify" at bounding box center [607, 309] width 64 height 18
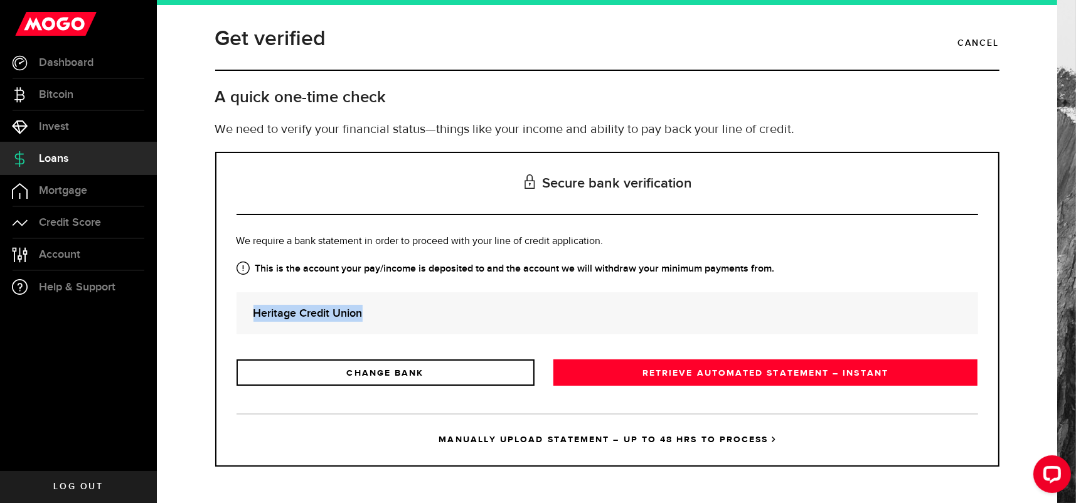
drag, startPoint x: 376, startPoint y: 312, endPoint x: 198, endPoint y: 316, distance: 177.6
click at [198, 316] on div "Get verified Cancel A quick one-time check We need to verify your financial sta…" at bounding box center [607, 254] width 844 height 463
click at [383, 316] on strong "Heritage Credit Union" at bounding box center [607, 313] width 708 height 17
drag, startPoint x: 367, startPoint y: 311, endPoint x: 189, endPoint y: 328, distance: 179.1
click at [189, 328] on div "Get verified Cancel A quick one-time check We need to verify your financial sta…" at bounding box center [607, 254] width 844 height 463
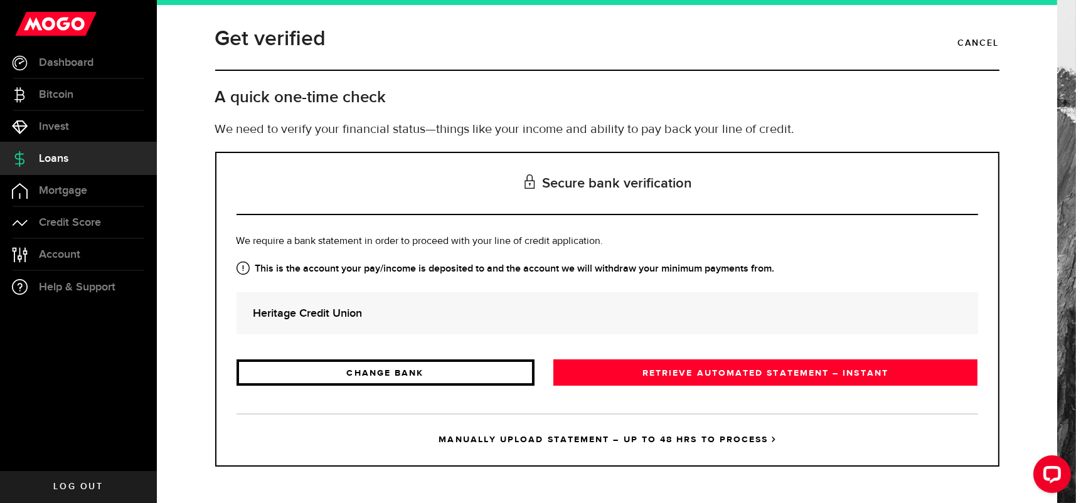
click at [395, 366] on link "CHANGE BANK" at bounding box center [386, 373] width 298 height 26
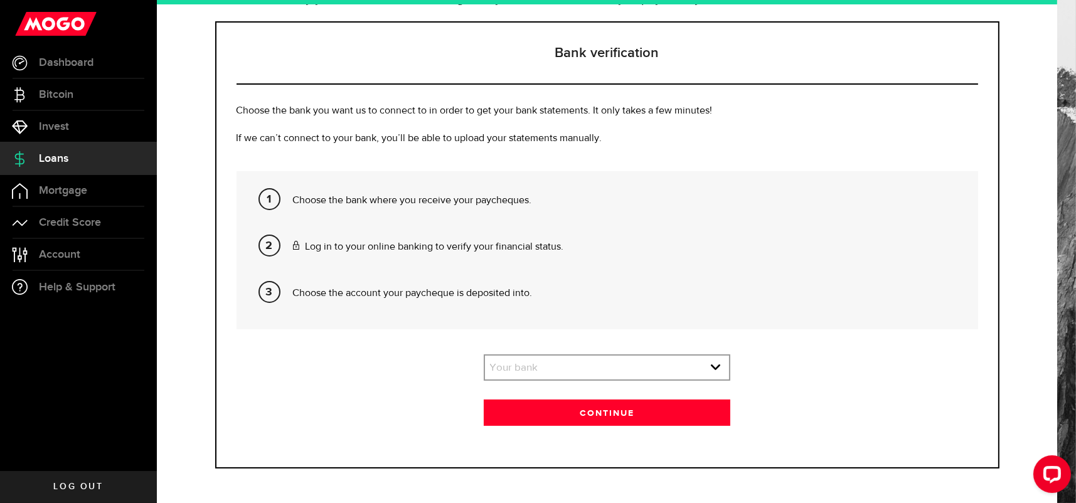
scroll to position [131, 0]
click at [579, 363] on link "expand select" at bounding box center [607, 368] width 245 height 24
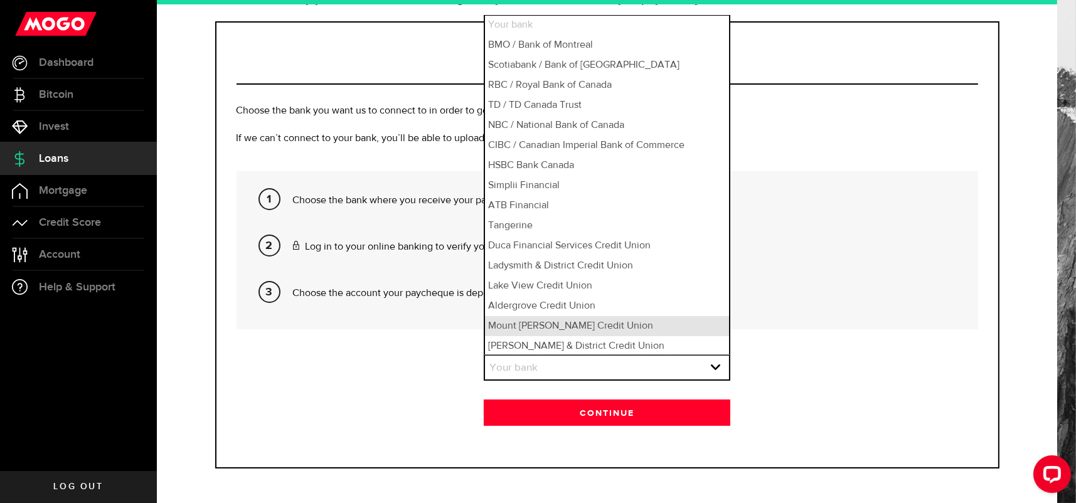
scroll to position [0, 0]
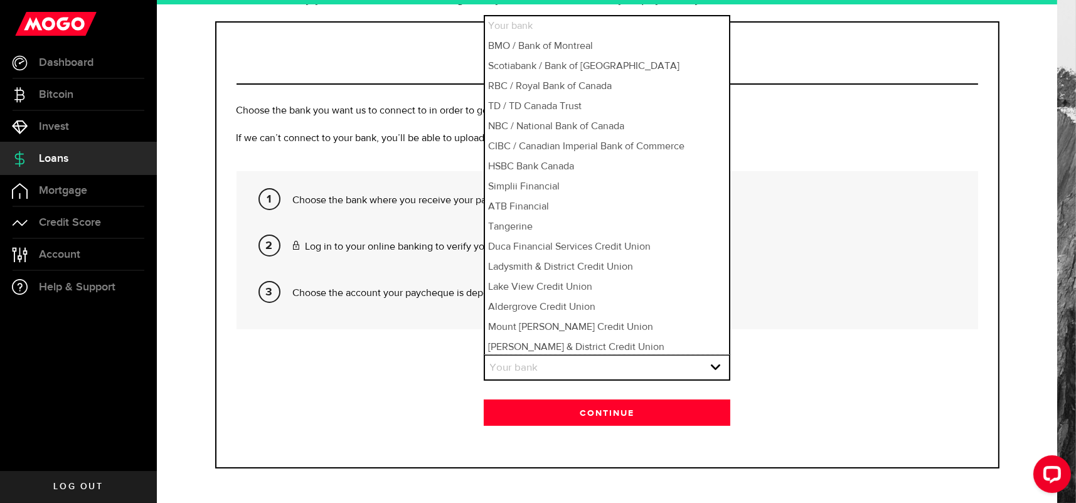
click at [562, 28] on li "Your bank" at bounding box center [607, 26] width 245 height 20
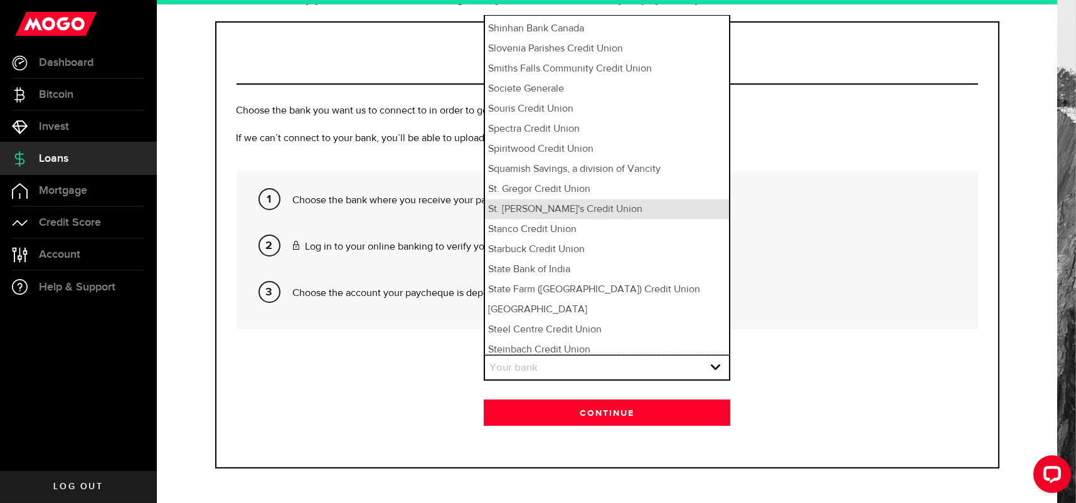
scroll to position [8784, 0]
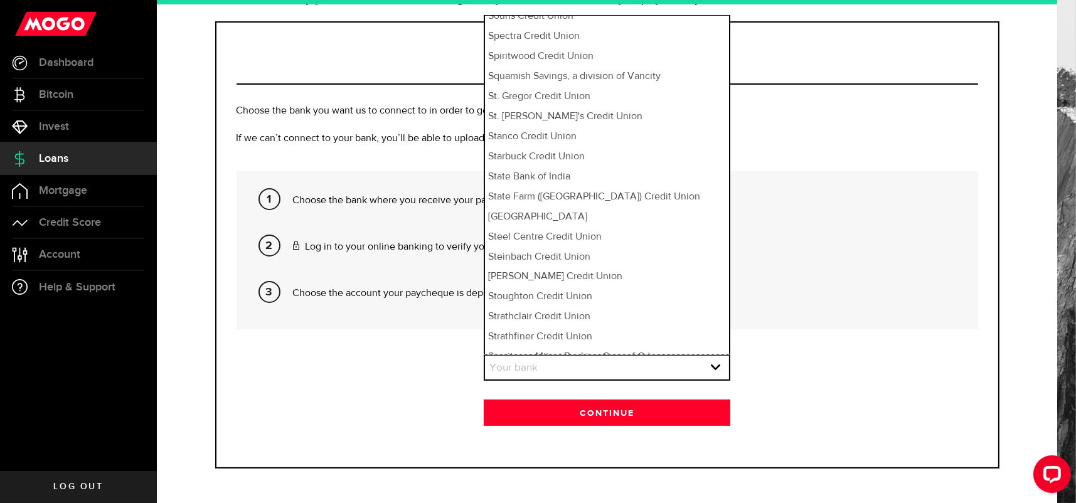
click at [416, 358] on section "Your bank Please pick your bank first! Your bank Your bank BMO / Bank of Montre…" at bounding box center [608, 391] width 742 height 72
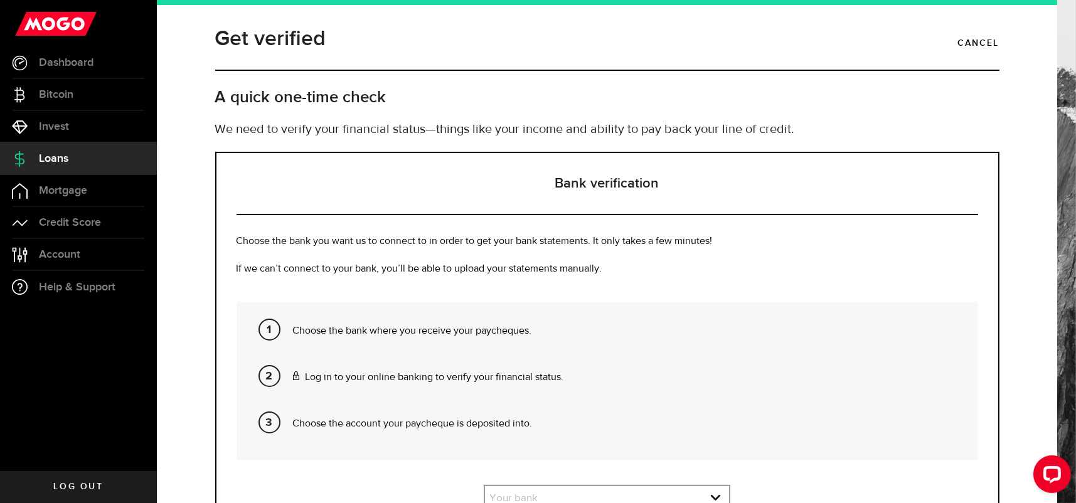
scroll to position [131, 0]
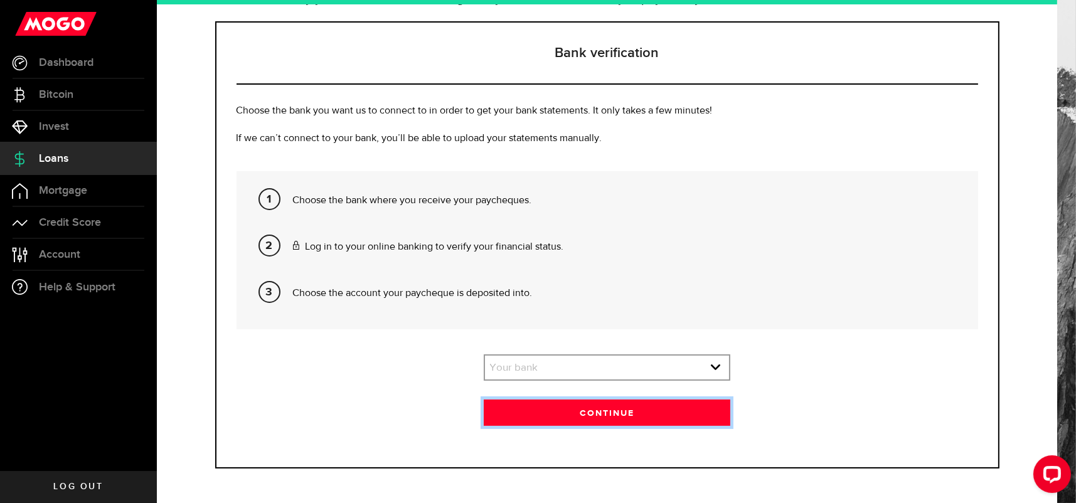
drag, startPoint x: 577, startPoint y: 409, endPoint x: 584, endPoint y: 390, distance: 20.0
click at [577, 409] on button "Continue" at bounding box center [607, 413] width 247 height 26
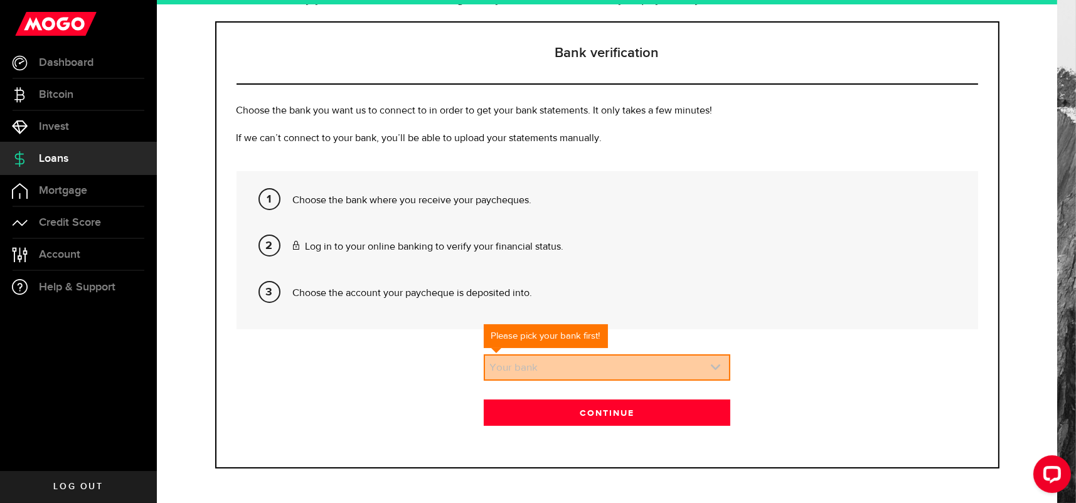
click at [579, 365] on link "expand select" at bounding box center [607, 368] width 245 height 24
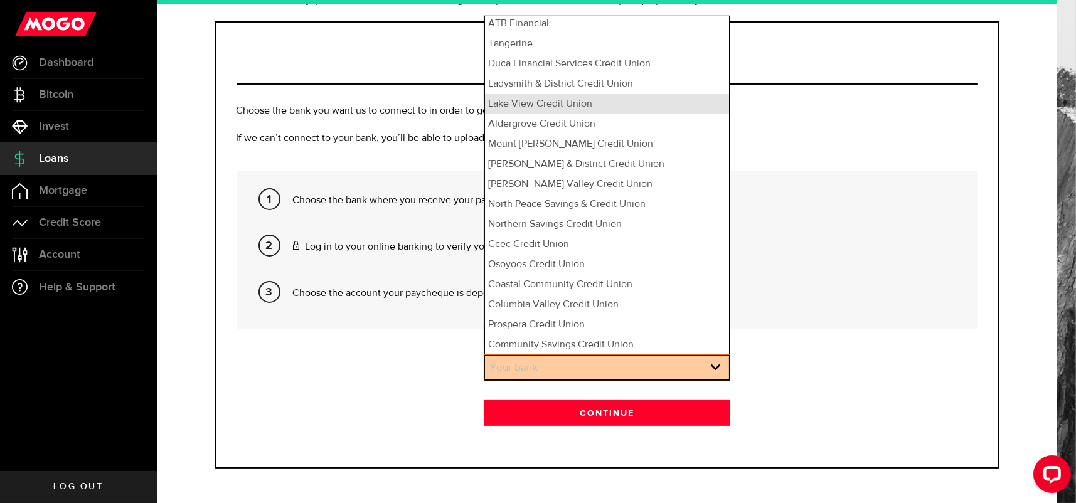
scroll to position [211, 0]
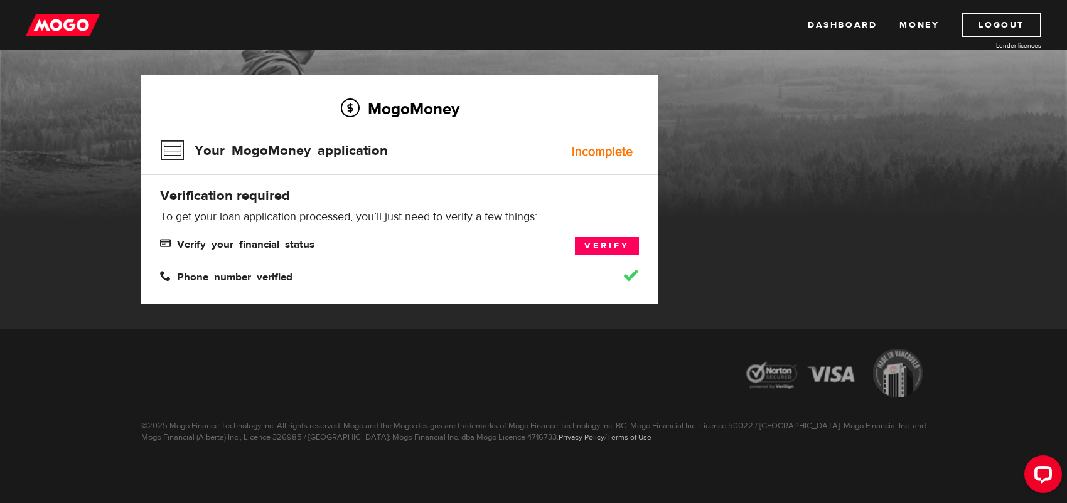
scroll to position [63, 0]
click at [599, 247] on link "Verify" at bounding box center [607, 246] width 64 height 18
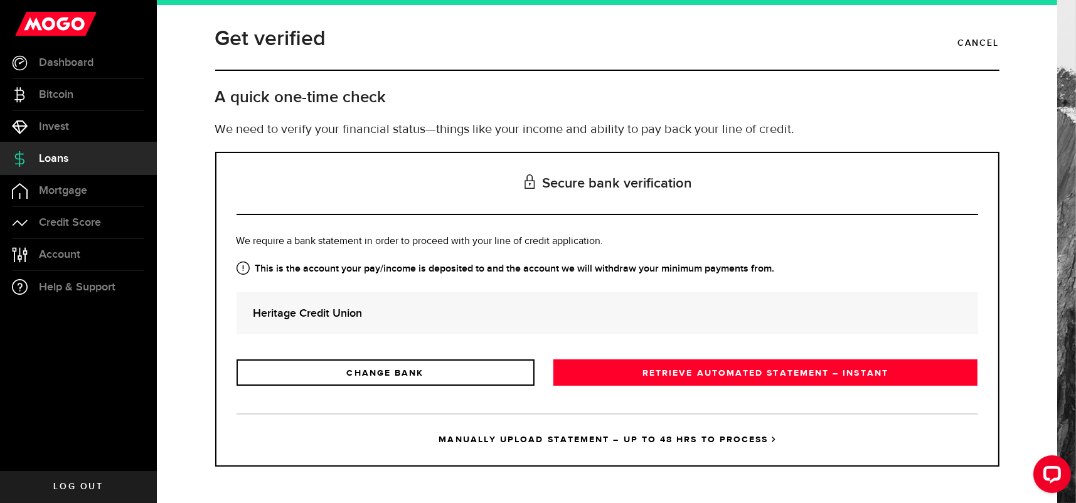
drag, startPoint x: 685, startPoint y: 373, endPoint x: 670, endPoint y: 324, distance: 51.2
click at [685, 373] on link "RETRIEVE AUTOMATED STATEMENT – INSTANT" at bounding box center [765, 373] width 425 height 26
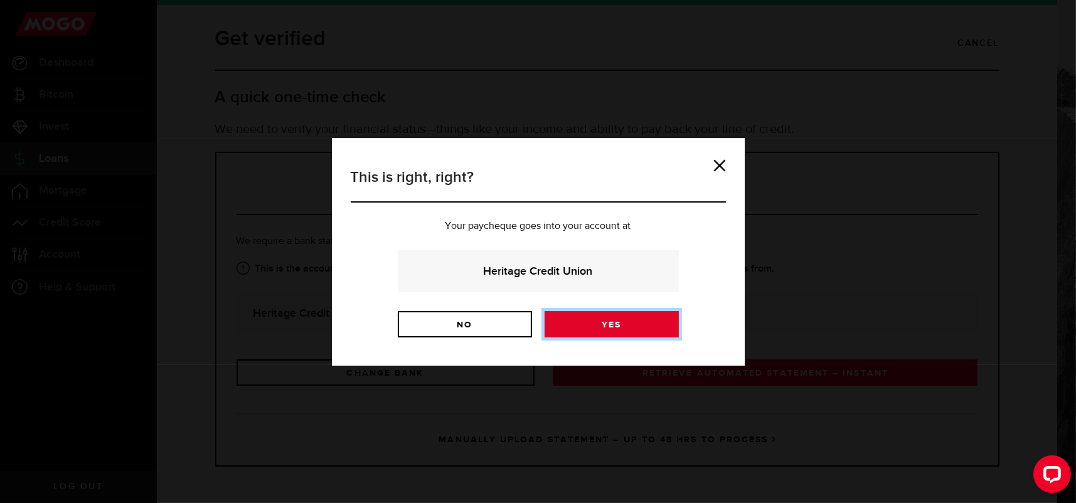
click at [595, 325] on link "Yes" at bounding box center [612, 324] width 134 height 26
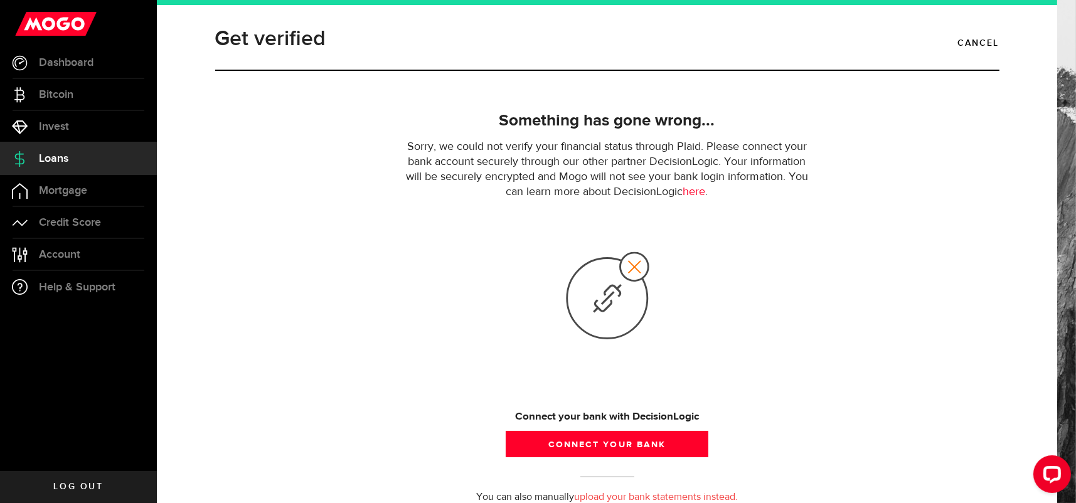
scroll to position [49, 0]
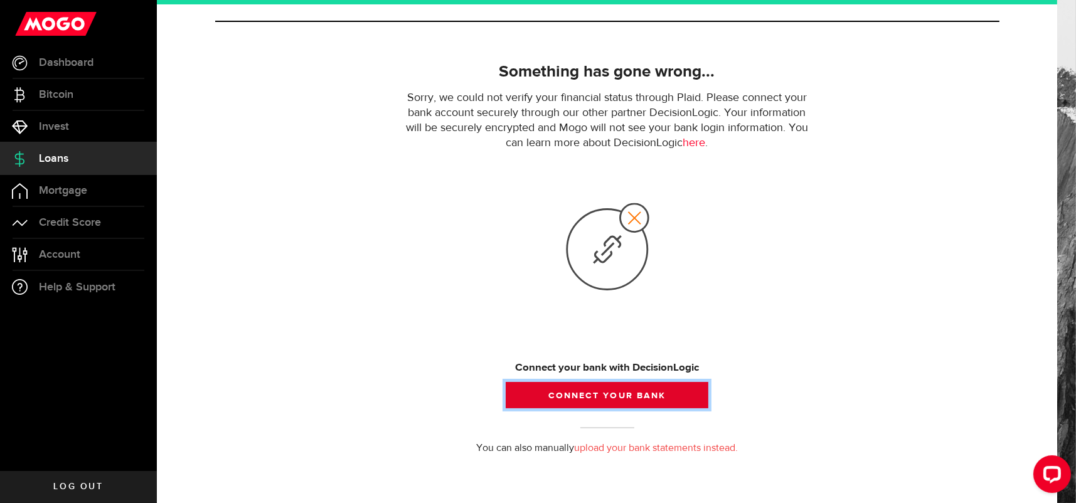
click at [626, 394] on button "Connect your bank" at bounding box center [607, 395] width 202 height 26
